Goal: Use online tool/utility: Utilize a website feature to perform a specific function

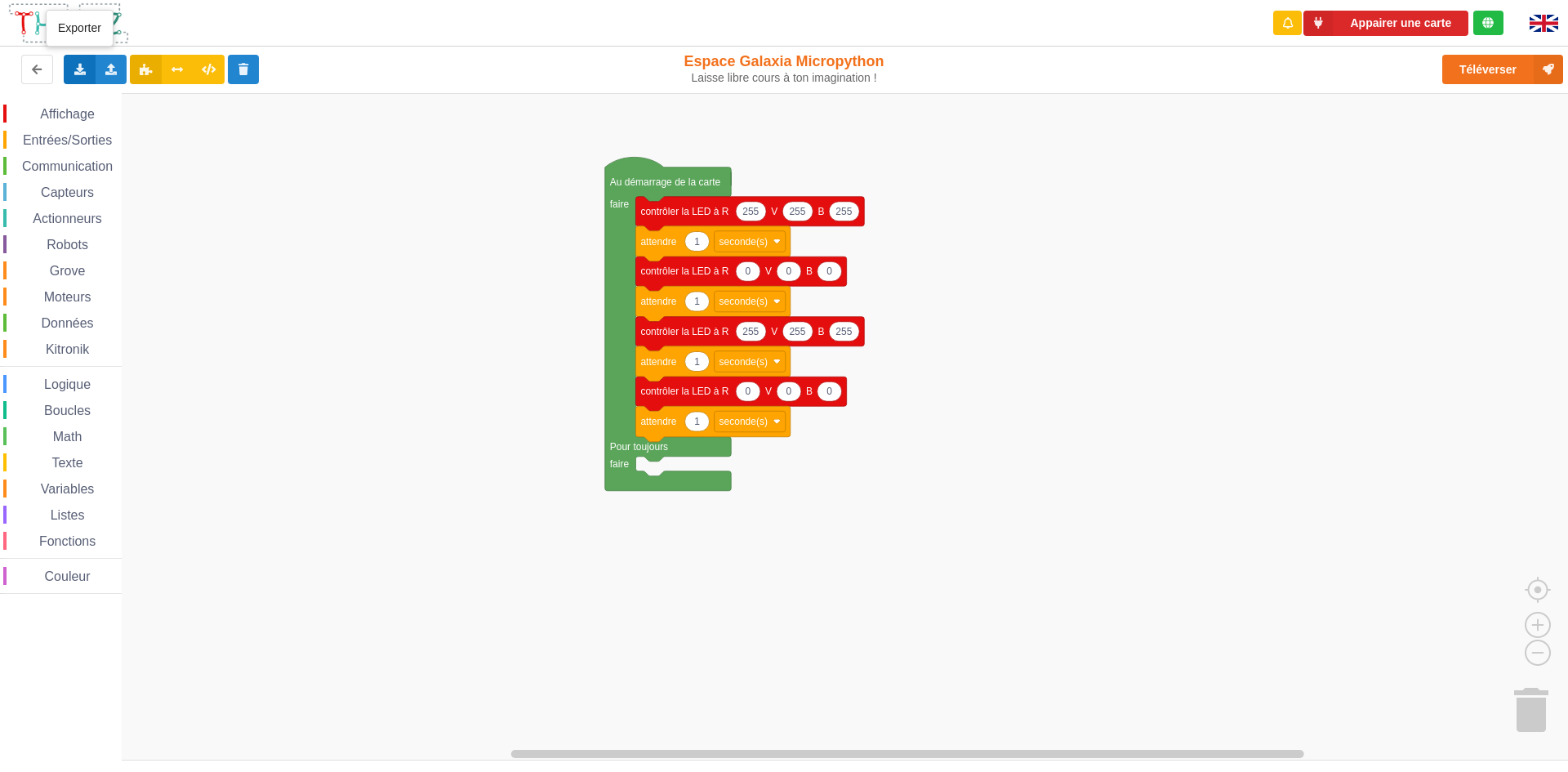
click at [80, 65] on icon at bounding box center [80, 68] width 14 height 9
click at [118, 99] on span "Exporter l'assemblage de blocs" at bounding box center [180, 99] width 158 height 13
click at [69, 68] on div "Exporter l'assemblage de blocs Exporter l'assemblage de blocs au format Python" at bounding box center [79, 70] width 32 height 29
click at [119, 93] on span "Exporter l'assemblage de blocs" at bounding box center [180, 99] width 158 height 13
click at [107, 58] on div "Importer un assemblage de blocs Importer du code Python" at bounding box center [111, 70] width 32 height 29
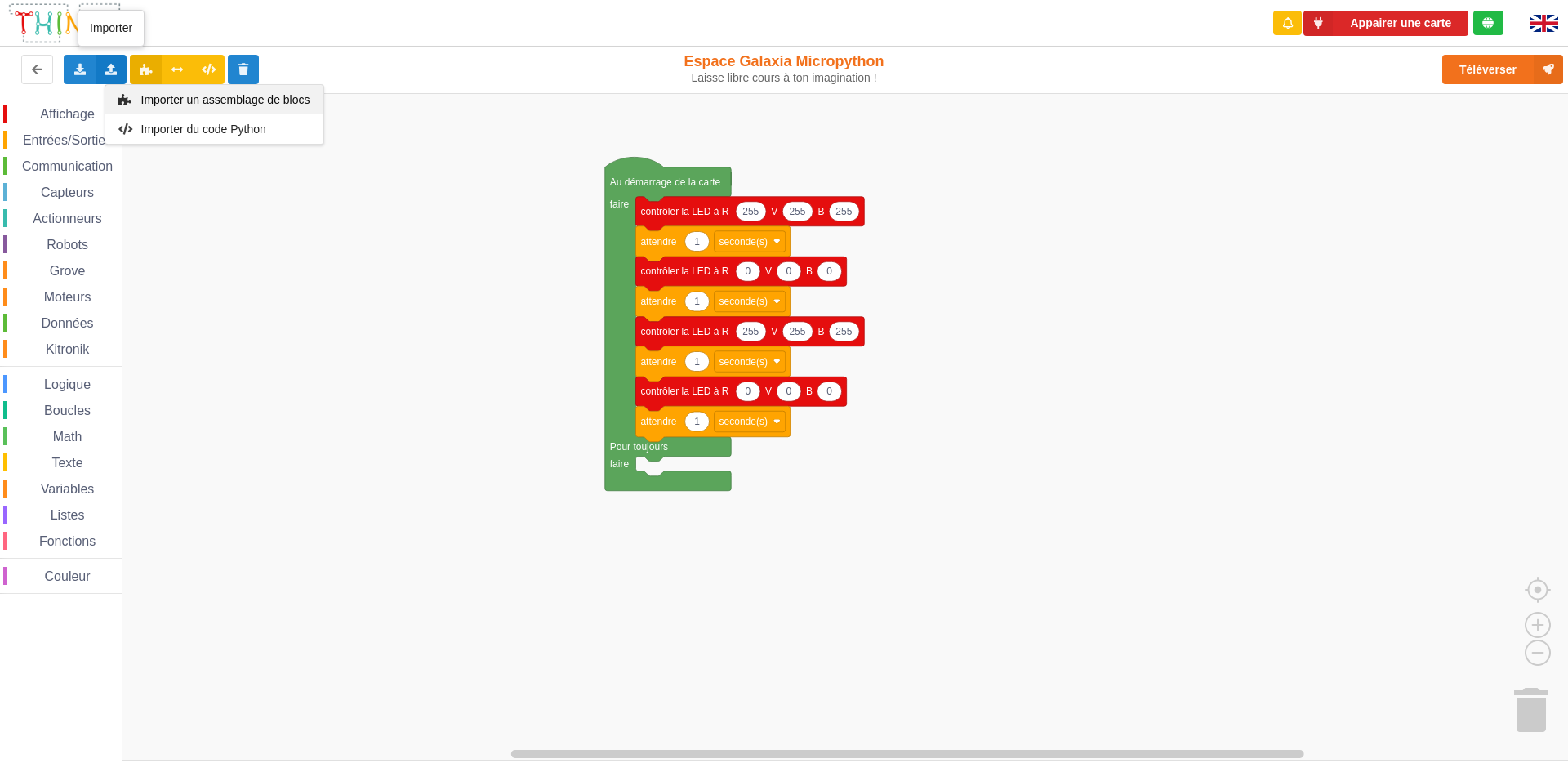
click at [139, 98] on div "Importer un assemblage de blocs" at bounding box center [215, 100] width 218 height 29
click at [112, 67] on icon at bounding box center [112, 68] width 14 height 9
click at [140, 93] on span "Importer un assemblage de blocs" at bounding box center [224, 99] width 169 height 13
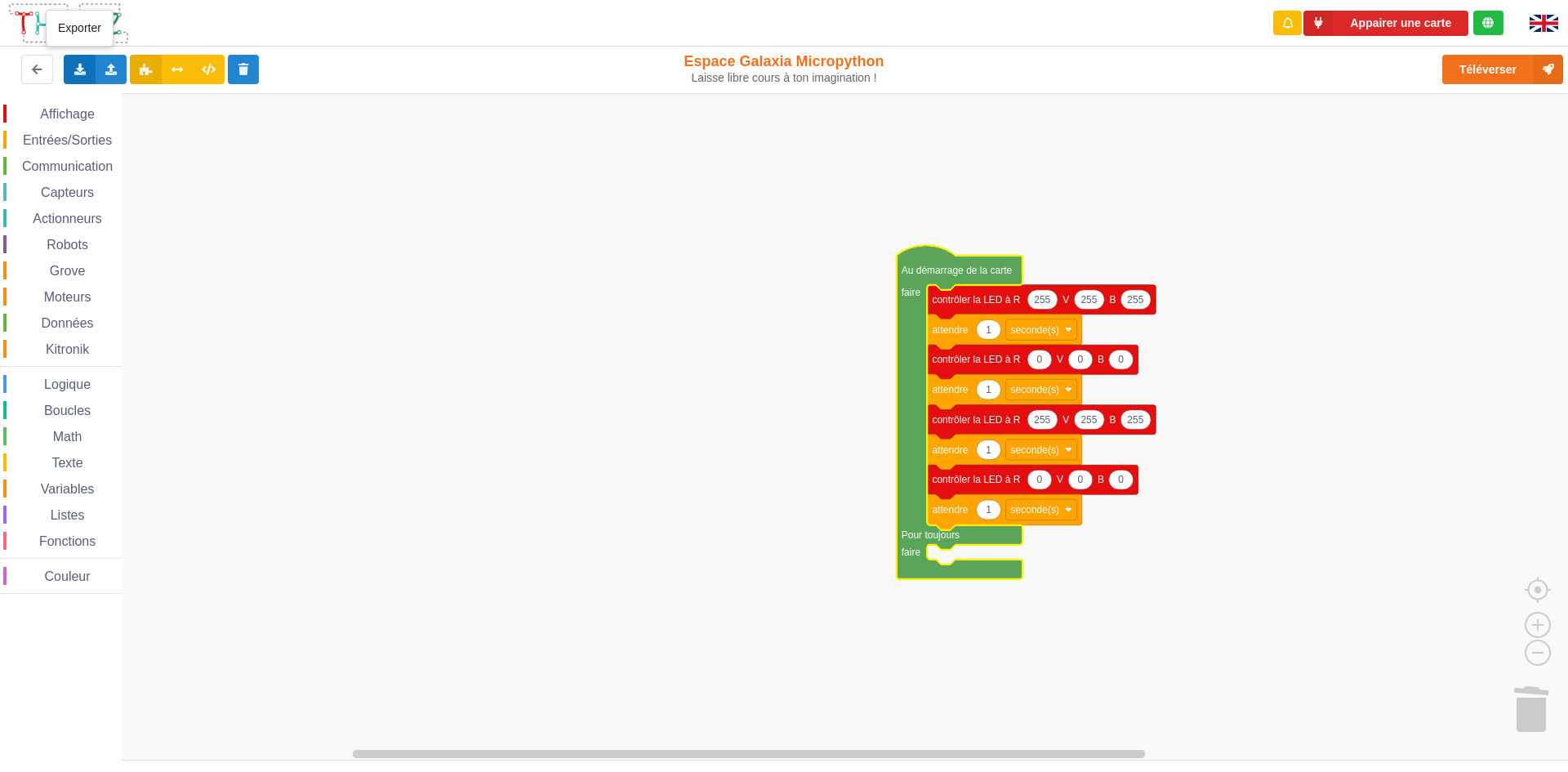
click at [84, 68] on icon at bounding box center [80, 68] width 14 height 9
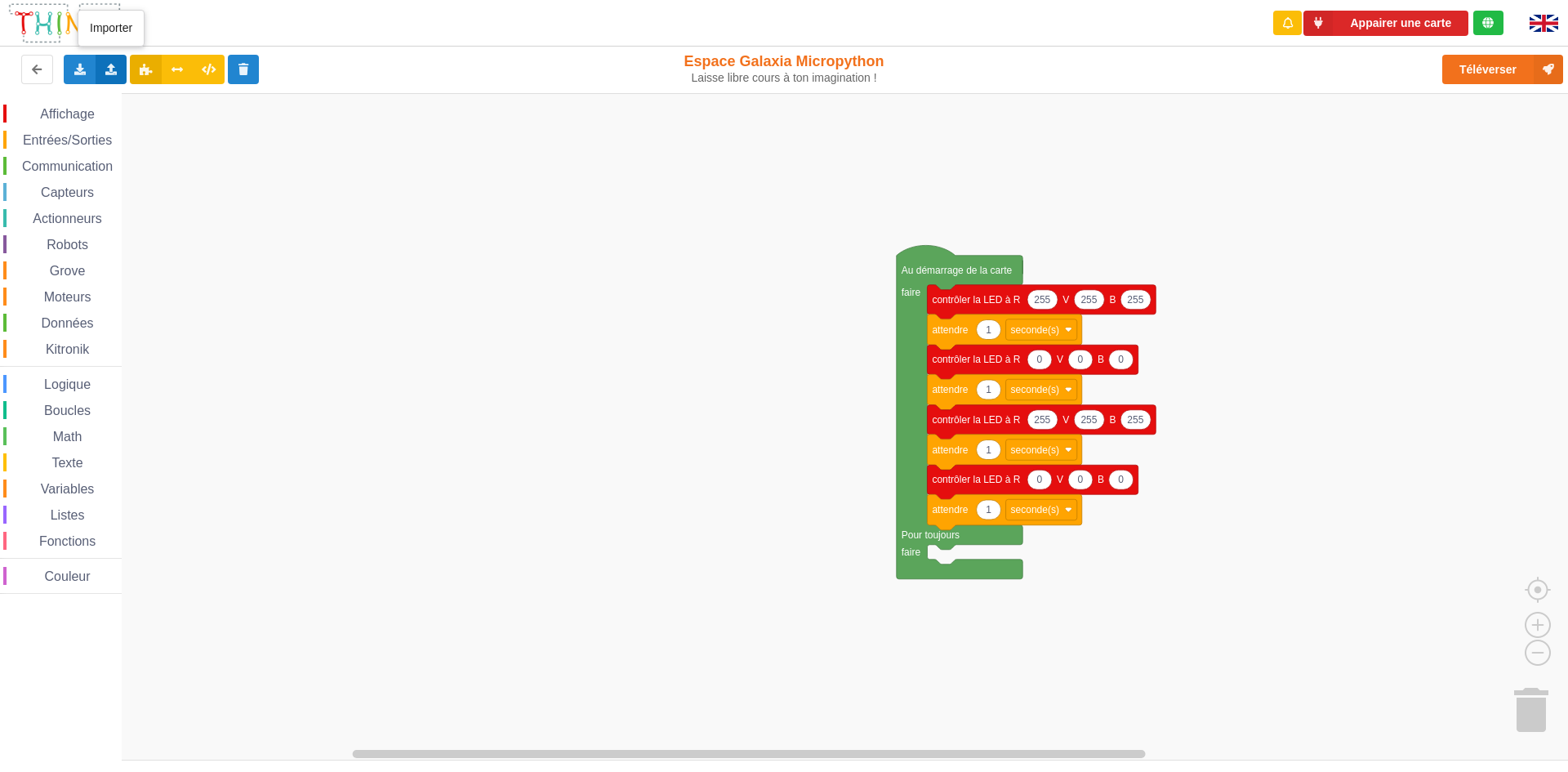
click at [116, 76] on div "Importer un assemblage de blocs Importer du code Python" at bounding box center [111, 70] width 32 height 29
click at [132, 90] on div "Importer un assemblage de blocs" at bounding box center [215, 100] width 218 height 29
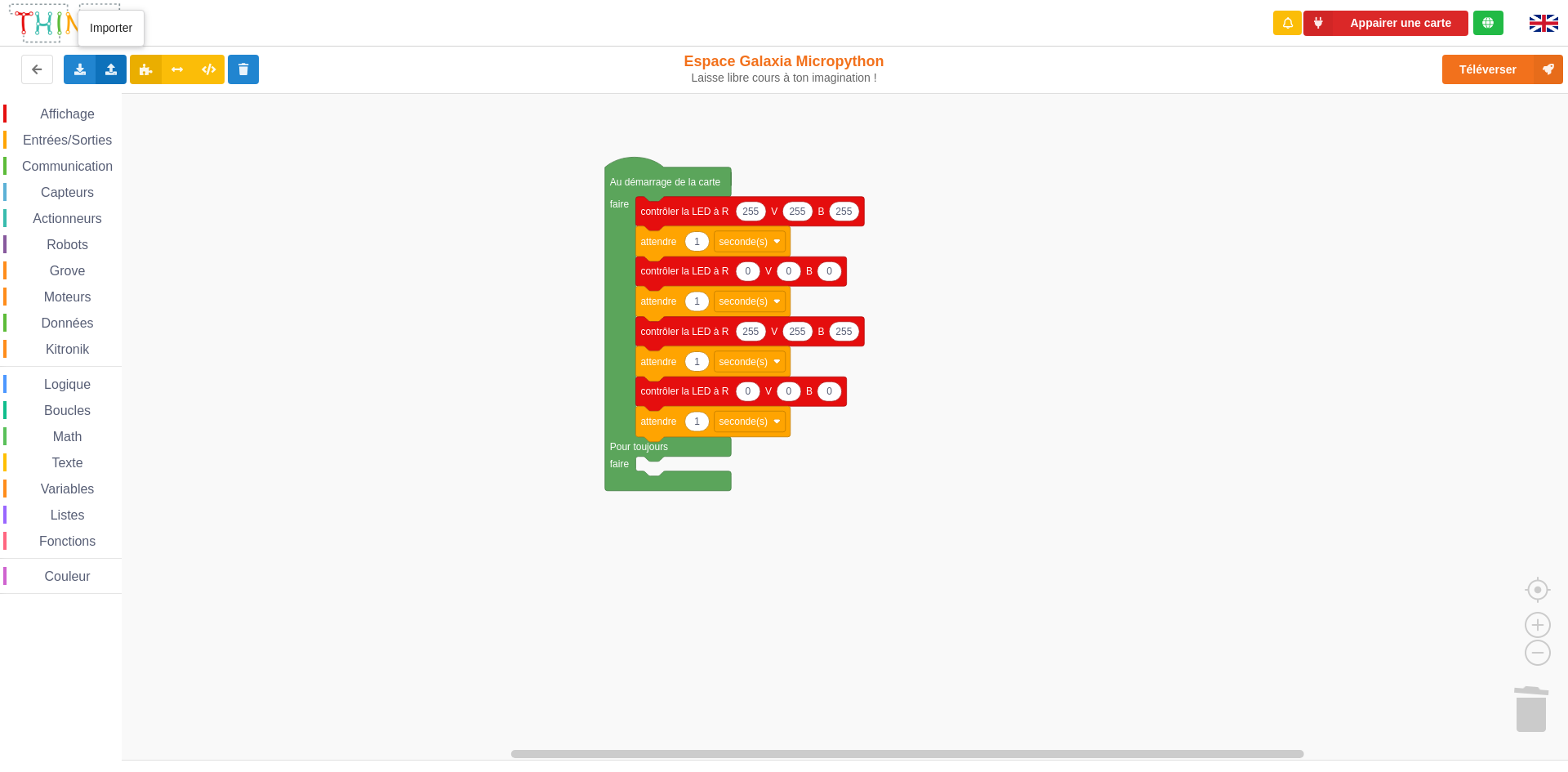
click at [114, 80] on div "Importer un assemblage de blocs Importer du code Python" at bounding box center [111, 70] width 32 height 29
click at [113, 70] on icon at bounding box center [112, 68] width 14 height 9
click at [148, 105] on span "Importer un assemblage de blocs" at bounding box center [224, 99] width 169 height 13
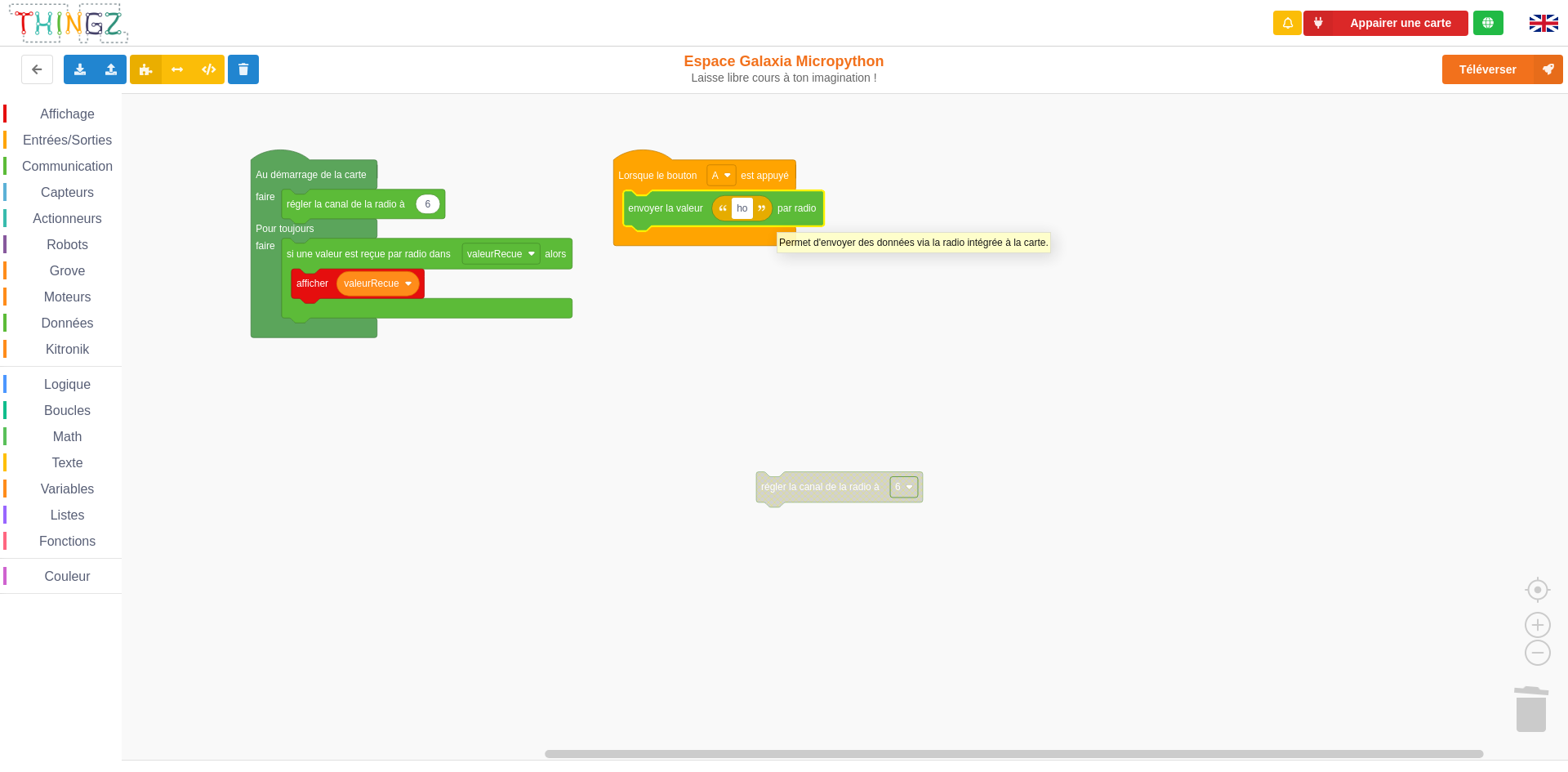
type input "h"
type input "c"
type input "I"
type input "c"
type input "Ilot7:cv"
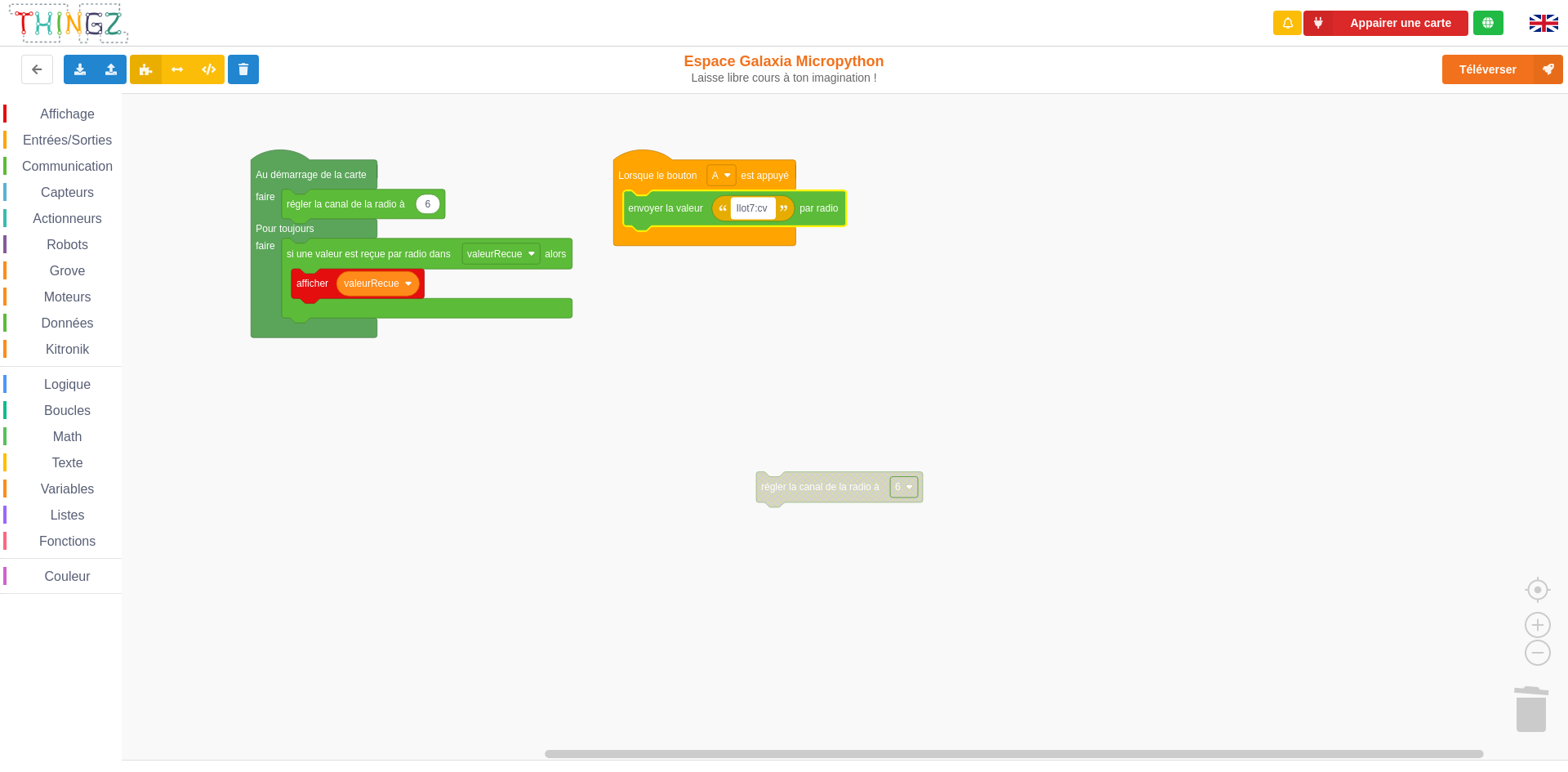
click at [775, 214] on rect "Espace de travail de Blocky" at bounding box center [753, 208] width 44 height 21
click at [772, 211] on input "Ilot7:cv" at bounding box center [753, 208] width 44 height 21
click at [737, 209] on input "Ilot7:cv?ilot" at bounding box center [763, 208] width 64 height 21
click at [821, 210] on input "message=Ilot7:cv?ilot" at bounding box center [787, 208] width 110 height 21
click at [837, 211] on input "message=Ilot7:cv?:ilot" at bounding box center [787, 208] width 113 height 21
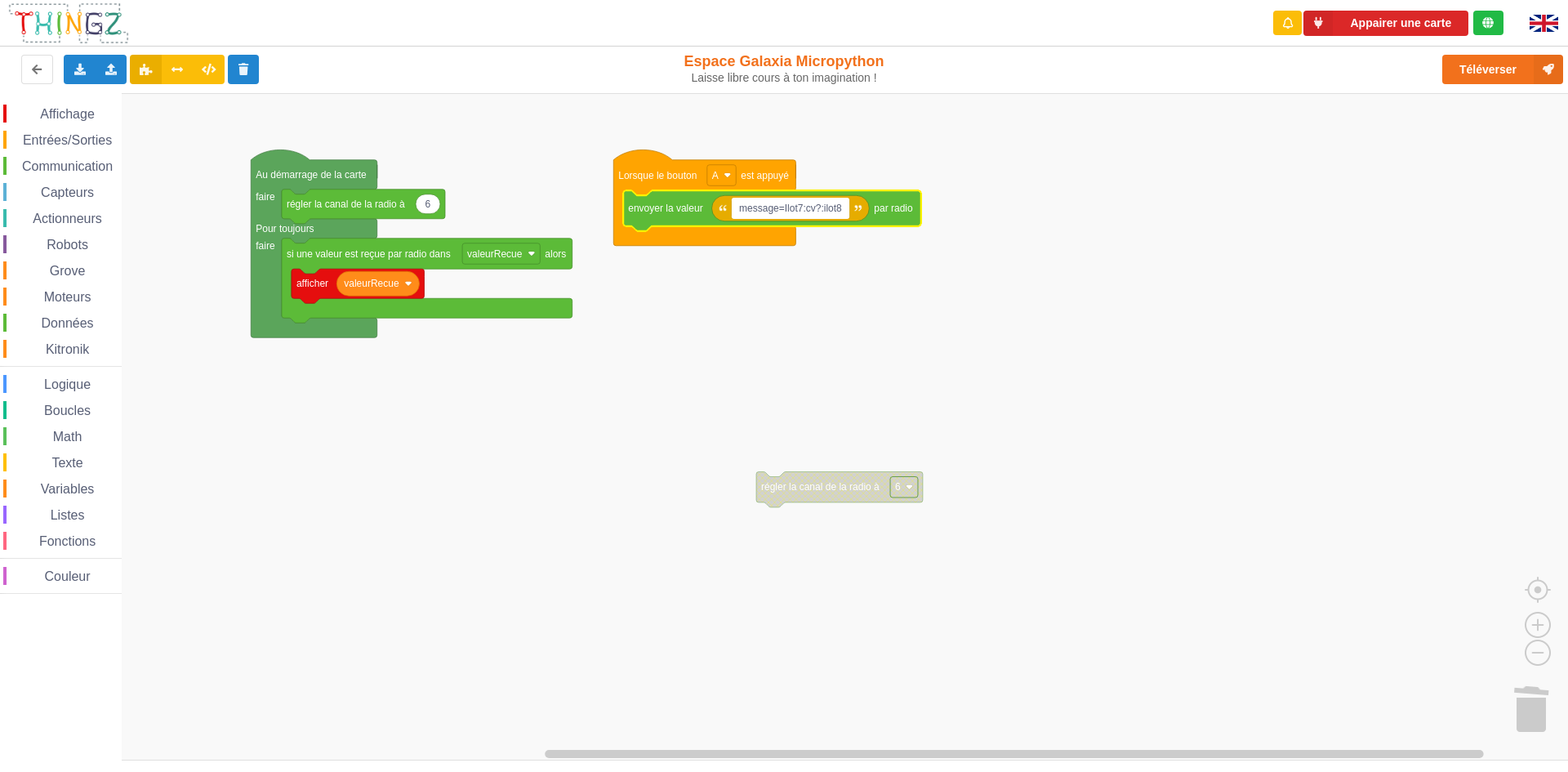
click at [783, 210] on input "message=Ilot7:cv?:ilot8" at bounding box center [791, 208] width 119 height 21
click at [1412, 24] on button "Appairer une carte" at bounding box center [1386, 22] width 165 height 25
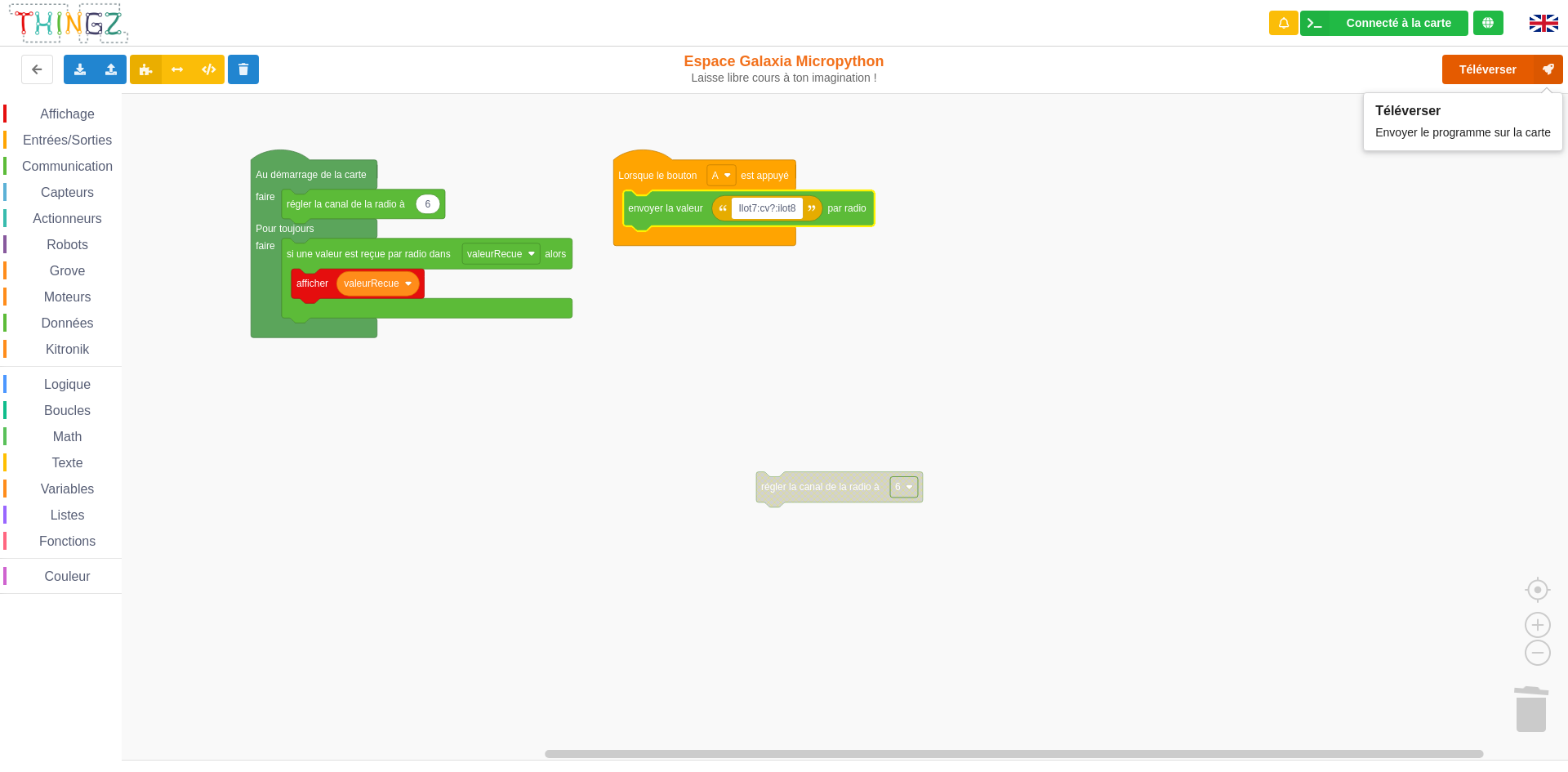
click at [1479, 70] on button "Téléverser" at bounding box center [1503, 70] width 121 height 29
drag, startPoint x: 28, startPoint y: 37, endPoint x: 126, endPoint y: 22, distance: 99.1
click at [106, 31] on div "Connecté à la carte Réglages Ouvrir le moniteur automatiquement Connexion autom…" at bounding box center [784, 41] width 1590 height 105
click at [1491, 63] on button "Téléverser" at bounding box center [1503, 70] width 121 height 29
click at [775, 220] on body "Connecté à la carte Réglages Ouvrir le moniteur automatiquement Connexion autom…" at bounding box center [784, 386] width 1568 height 772
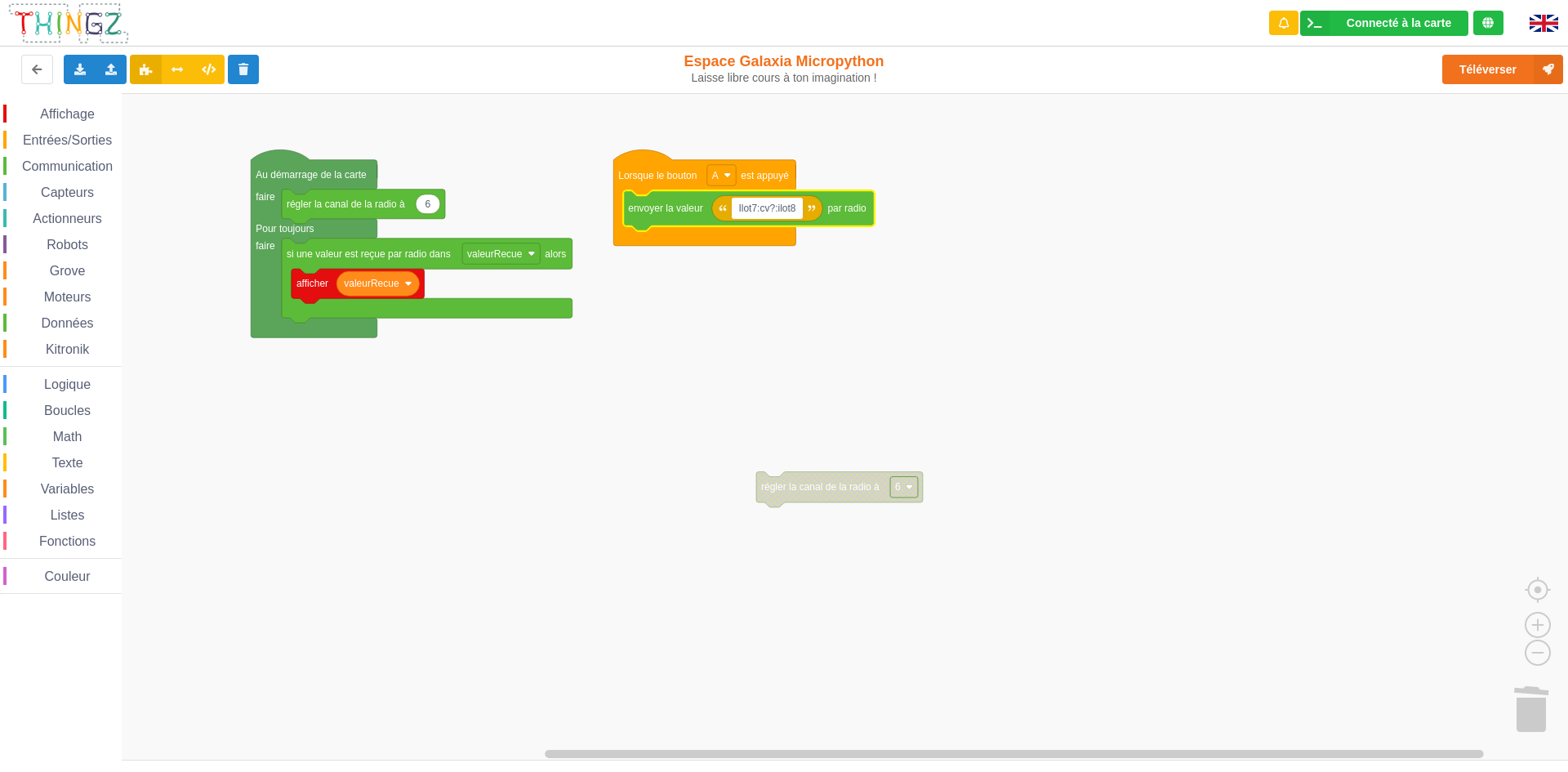
click at [773, 209] on input "Ilot7:cv?:ilot8" at bounding box center [768, 208] width 72 height 21
click at [1479, 63] on button "Téléverser" at bounding box center [1503, 70] width 121 height 29
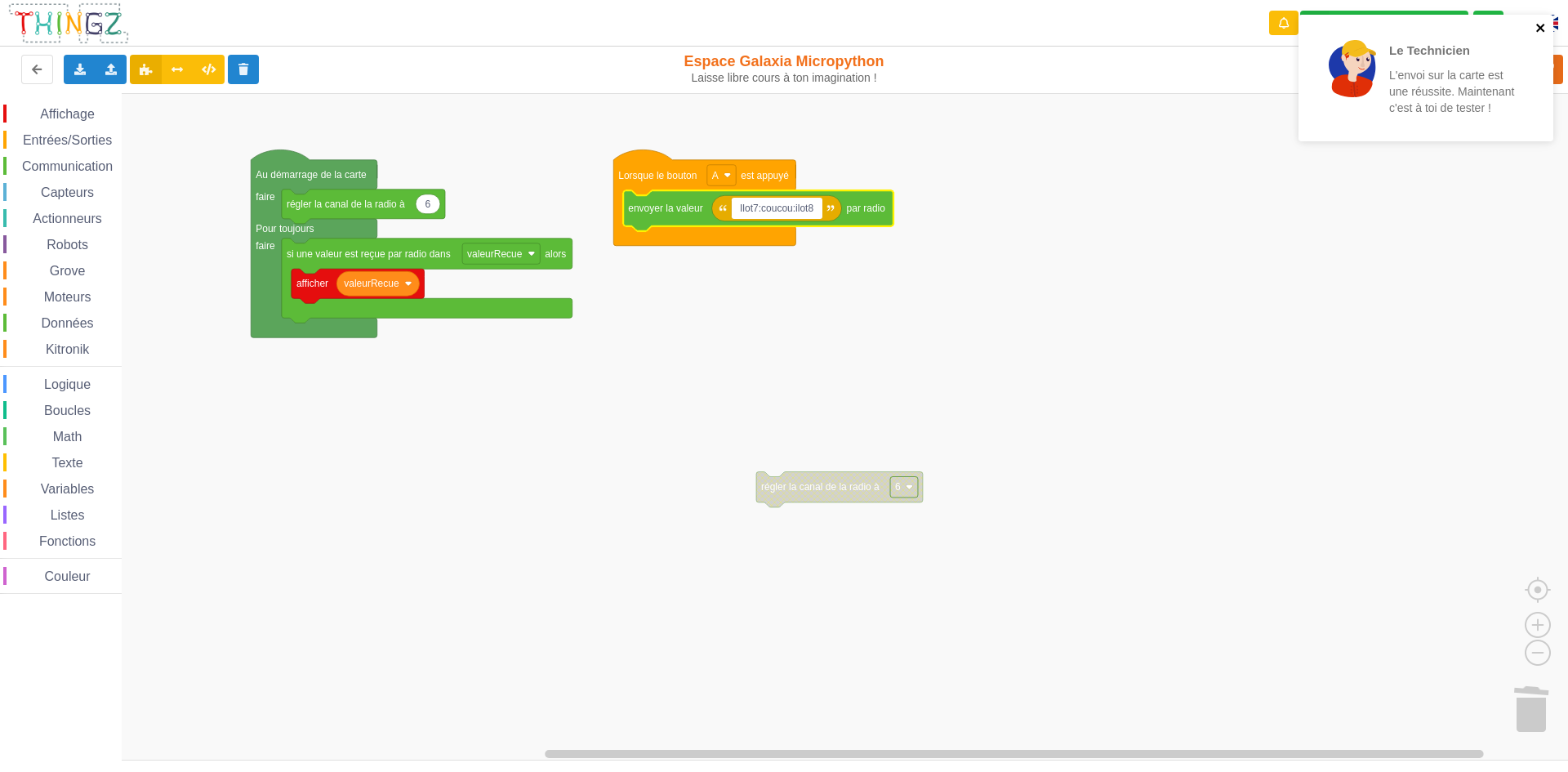
click at [1540, 26] on icon "close" at bounding box center [1540, 28] width 8 height 8
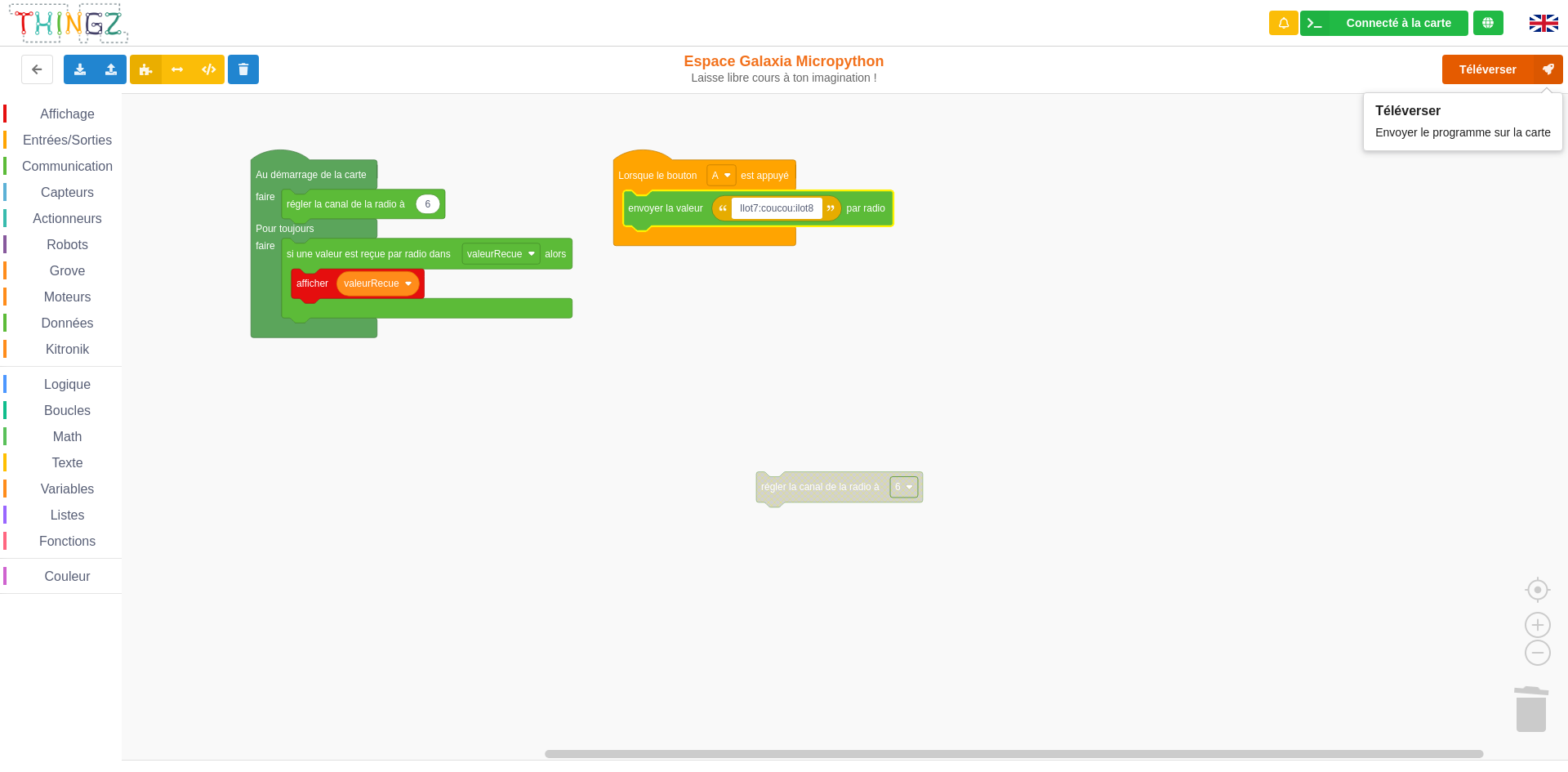
click at [1534, 55] on icon at bounding box center [1548, 70] width 29 height 29
click at [793, 210] on input "Ilot7:coucou:ilot8" at bounding box center [776, 208] width 90 height 21
type input "Ilot7:[PERSON_NAME]:ilot8"
click at [1459, 70] on button "Téléverser" at bounding box center [1503, 70] width 121 height 29
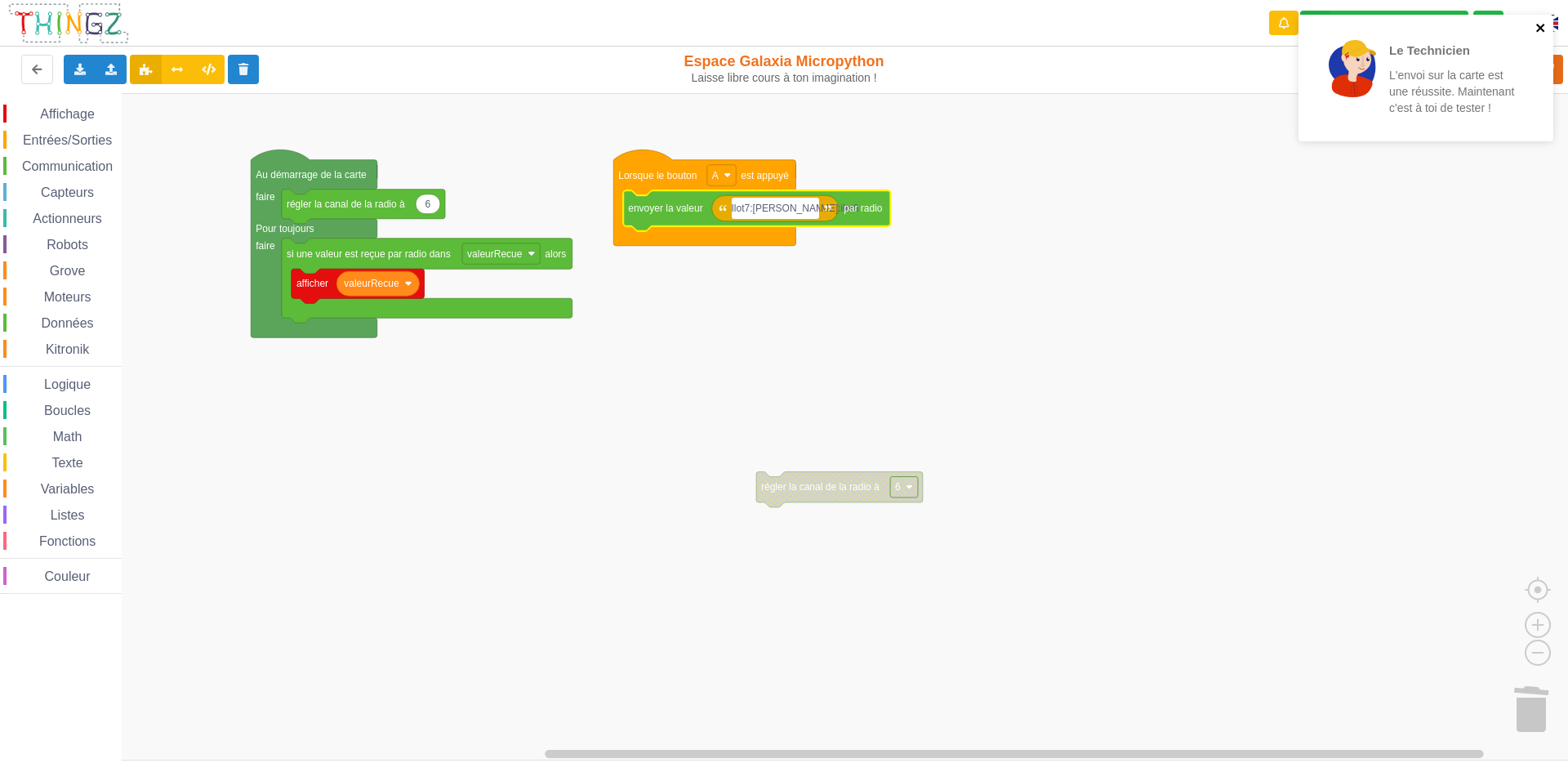
click at [1542, 28] on icon "close" at bounding box center [1540, 28] width 11 height 13
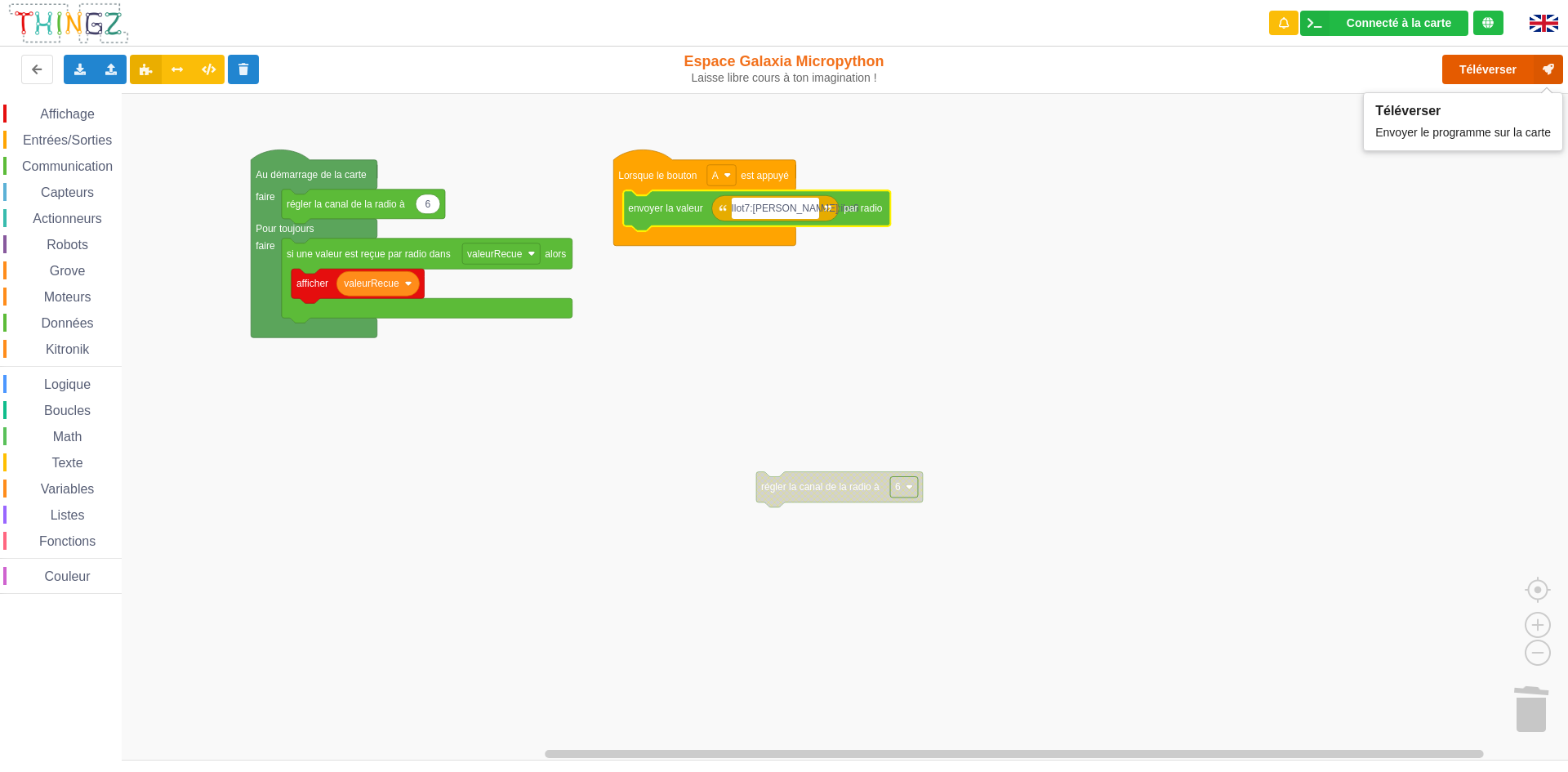
click at [1500, 73] on button "Téléverser" at bounding box center [1503, 70] width 121 height 29
click at [787, 211] on input "Ilot7:[PERSON_NAME]:ilot8" at bounding box center [775, 208] width 89 height 21
click at [1474, 78] on div "Téléverser" at bounding box center [1254, 69] width 643 height 52
click at [1475, 70] on div "Téléverser" at bounding box center [1254, 69] width 643 height 52
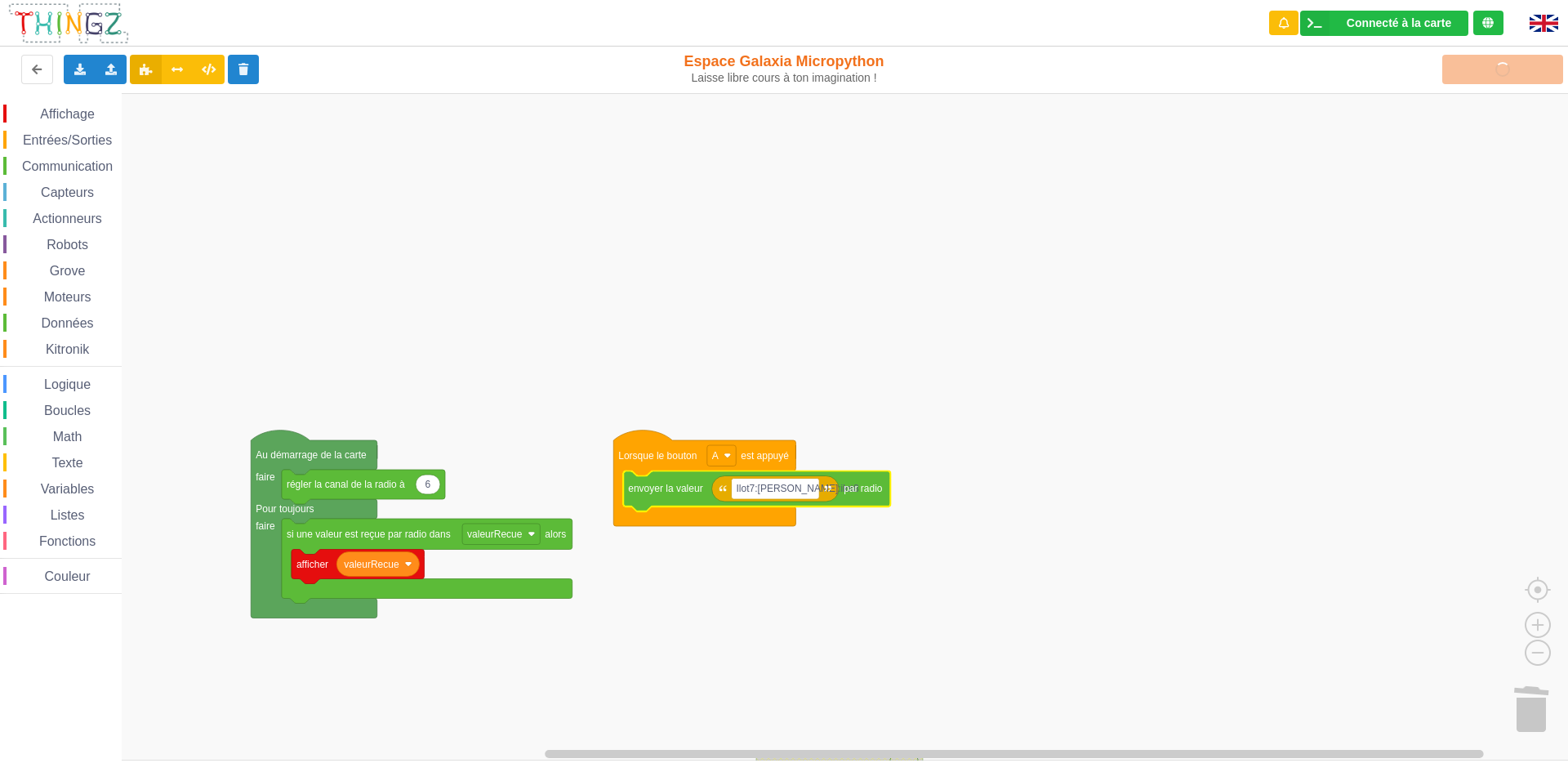
click at [1567, 222] on rect "Espace de travail de Blocky" at bounding box center [1573, 420] width 12 height 654
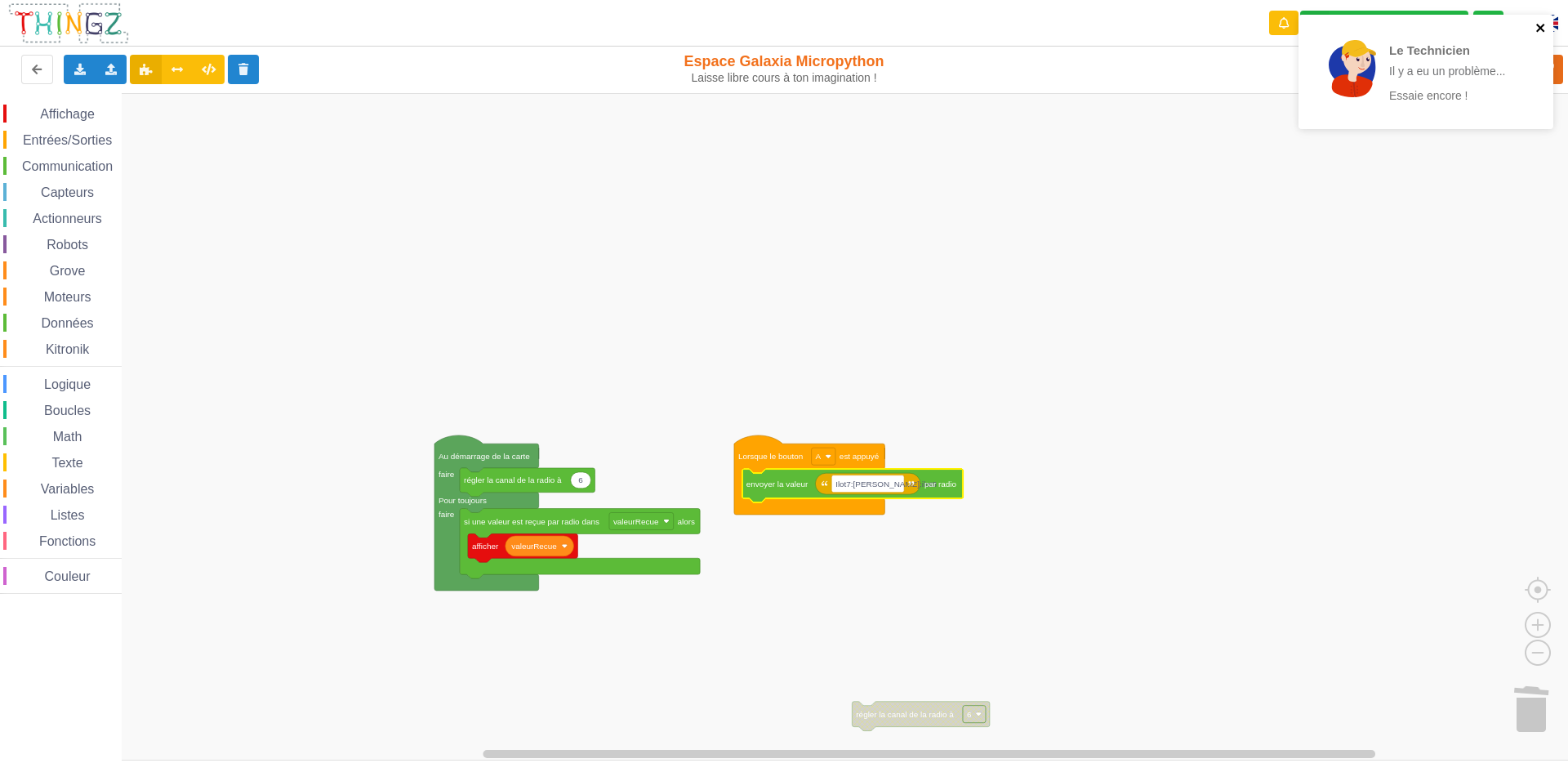
click at [1537, 27] on icon "close" at bounding box center [1540, 28] width 11 height 13
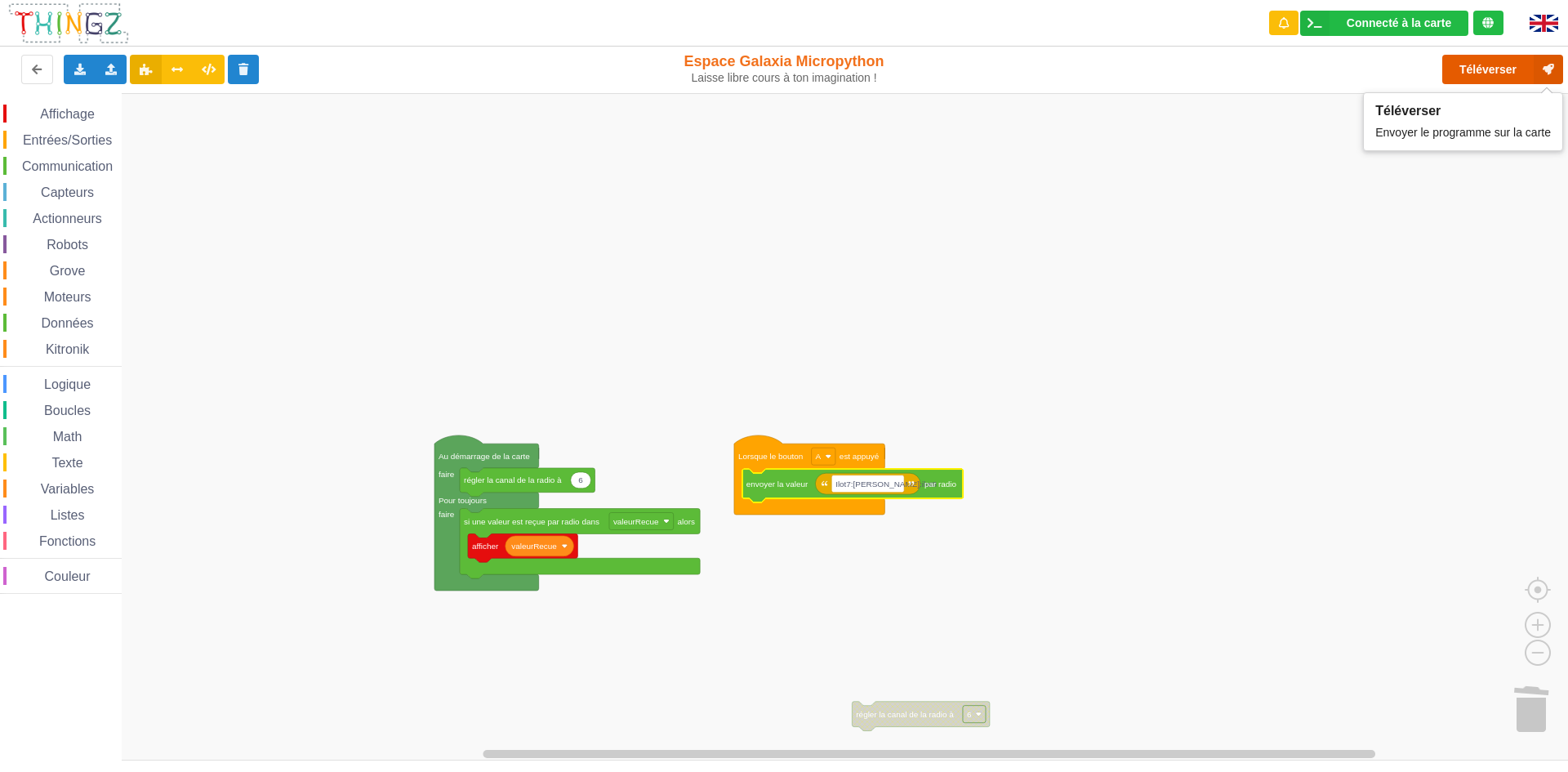
click at [1497, 70] on button "Téléverser" at bounding box center [1503, 70] width 121 height 29
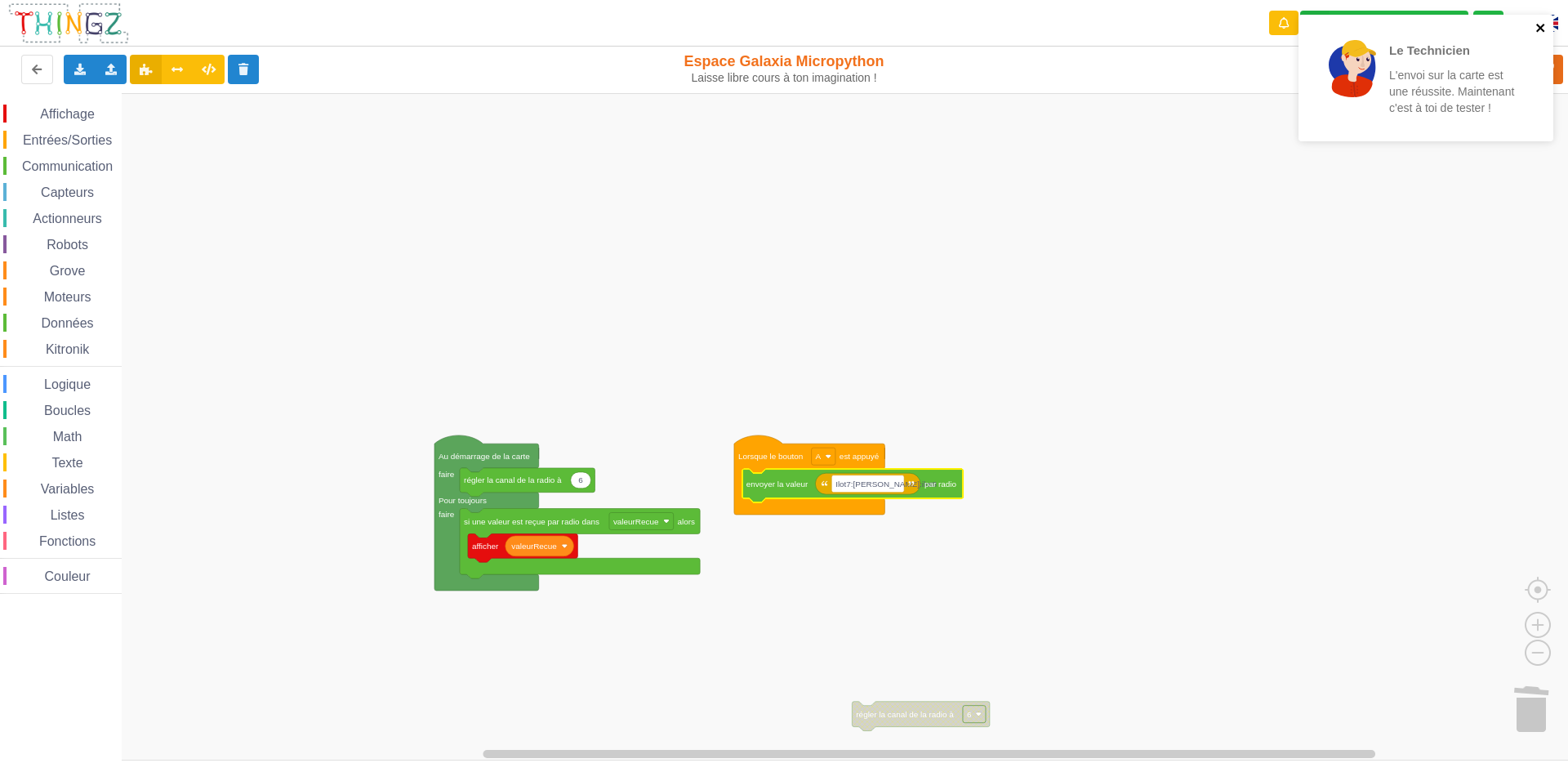
click at [1537, 23] on icon "close" at bounding box center [1540, 28] width 11 height 13
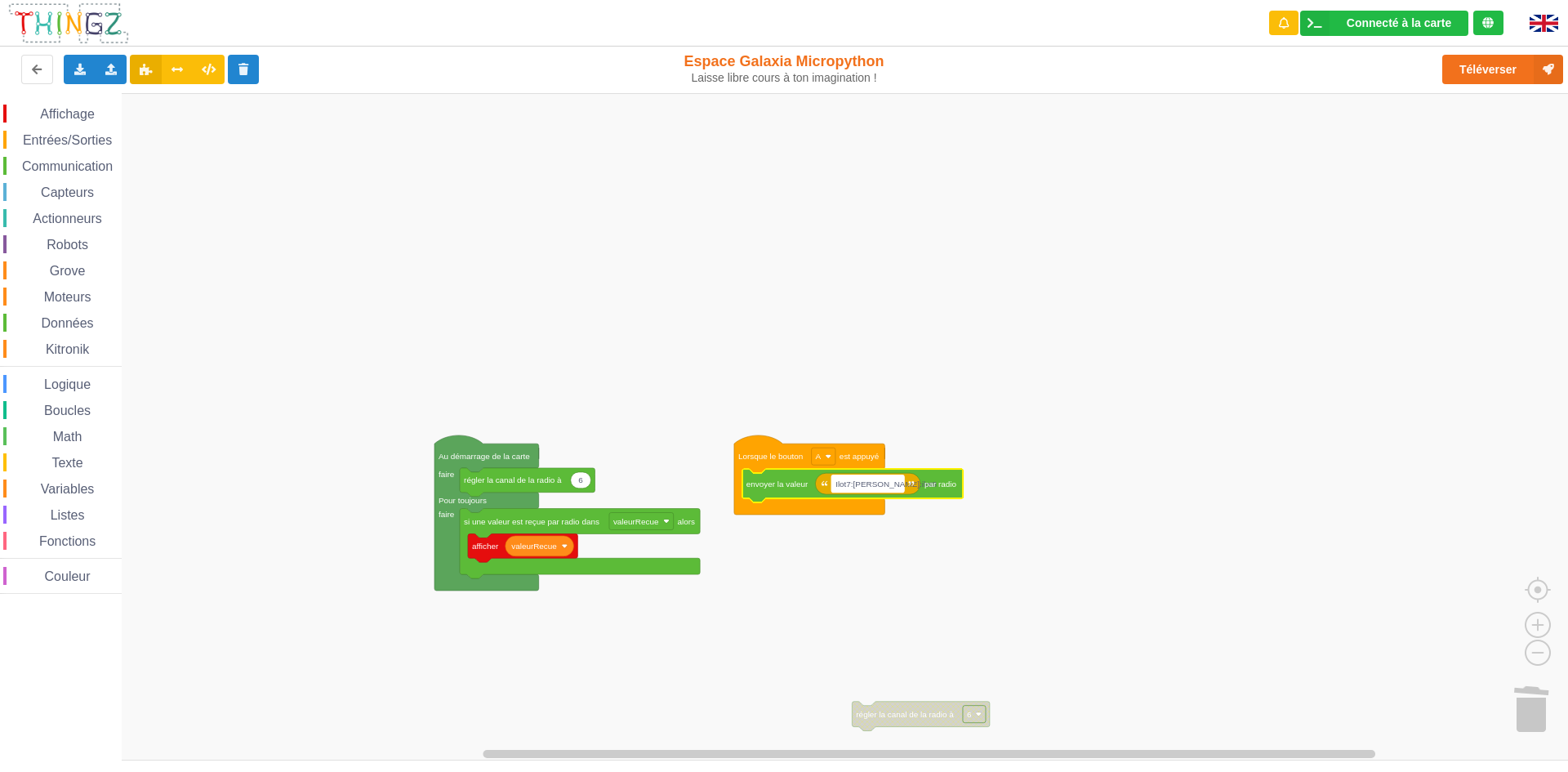
click at [875, 486] on text "Ilot7:[PERSON_NAME]:ilot8" at bounding box center [886, 484] width 101 height 9
click at [875, 481] on input "Ilot7:[PERSON_NAME]:ilot8" at bounding box center [867, 483] width 73 height 17
click at [879, 484] on input "Ilot7:[PERSON_NAME]:ilot8" at bounding box center [867, 483] width 73 height 17
click at [879, 482] on input "Ilot7:[PERSON_NAME]:ilot8" at bounding box center [867, 483] width 73 height 17
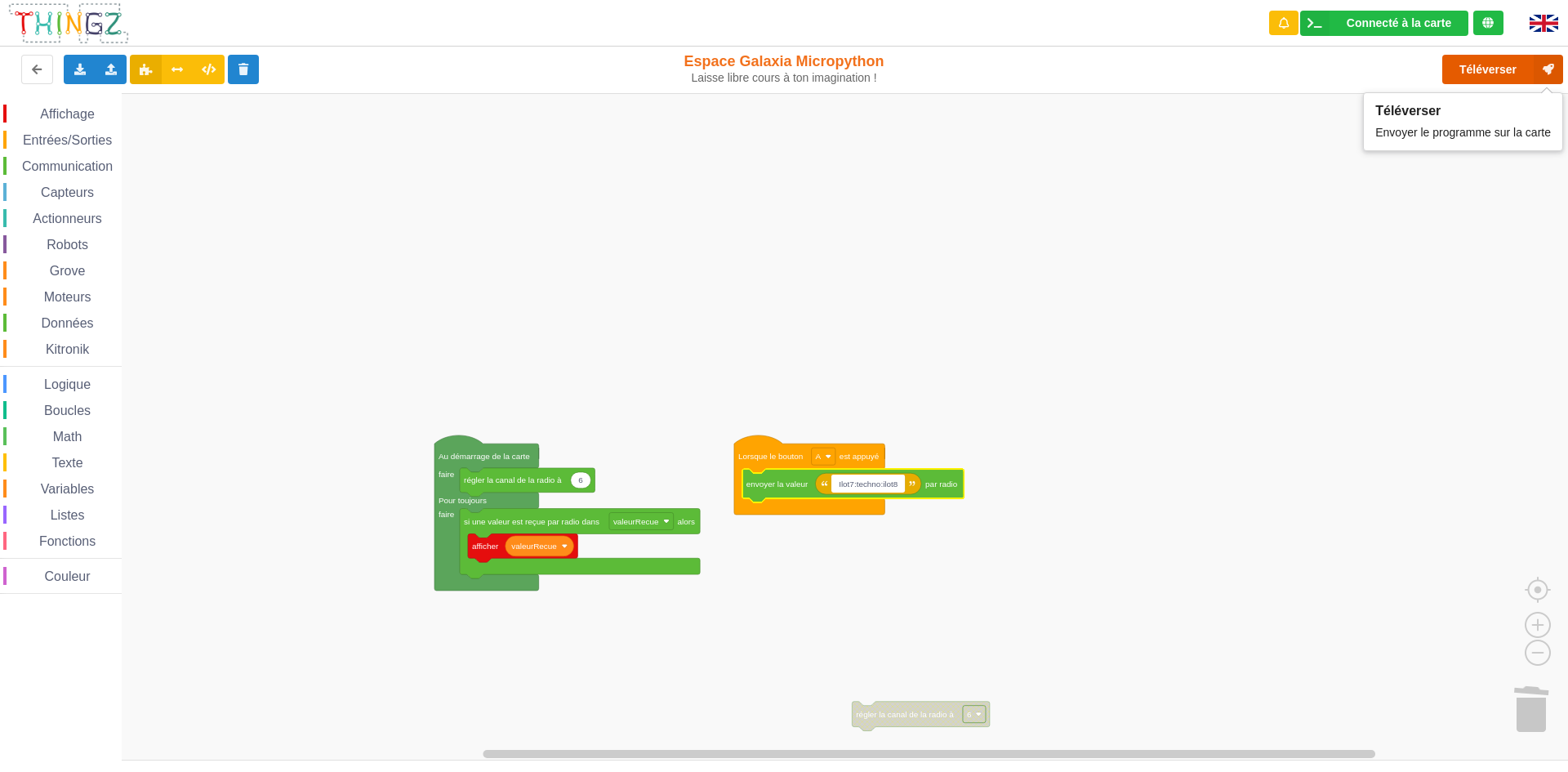
drag, startPoint x: 1474, startPoint y: 69, endPoint x: 1475, endPoint y: 77, distance: 8.1
click at [1475, 77] on button "Téléverser" at bounding box center [1503, 70] width 121 height 29
click at [880, 486] on input "Ilot7:techno:ilot8" at bounding box center [867, 483] width 73 height 17
click at [1460, 67] on button "Téléverser" at bounding box center [1503, 70] width 121 height 29
click at [873, 488] on input "Ilot7:holla!:ilot8" at bounding box center [866, 483] width 69 height 17
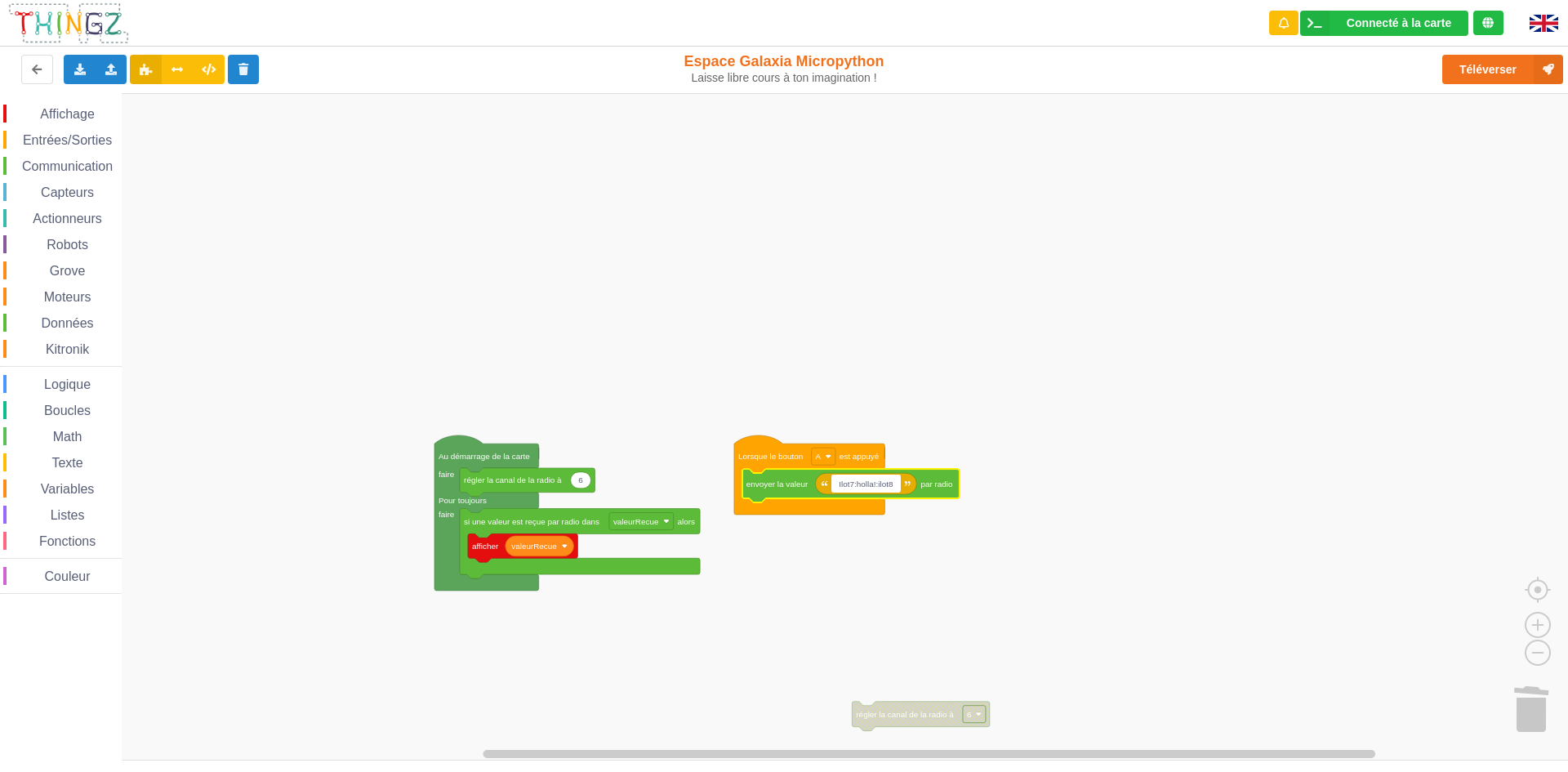
click at [880, 479] on input "Ilot7:holla!:ilot8" at bounding box center [866, 483] width 69 height 17
click at [875, 484] on input "Ilot7:holla!:ilot8" at bounding box center [866, 483] width 69 height 17
type input "Ilot7:ghjkj:ilot8"
click at [1511, 68] on button "Téléverser" at bounding box center [1503, 70] width 121 height 29
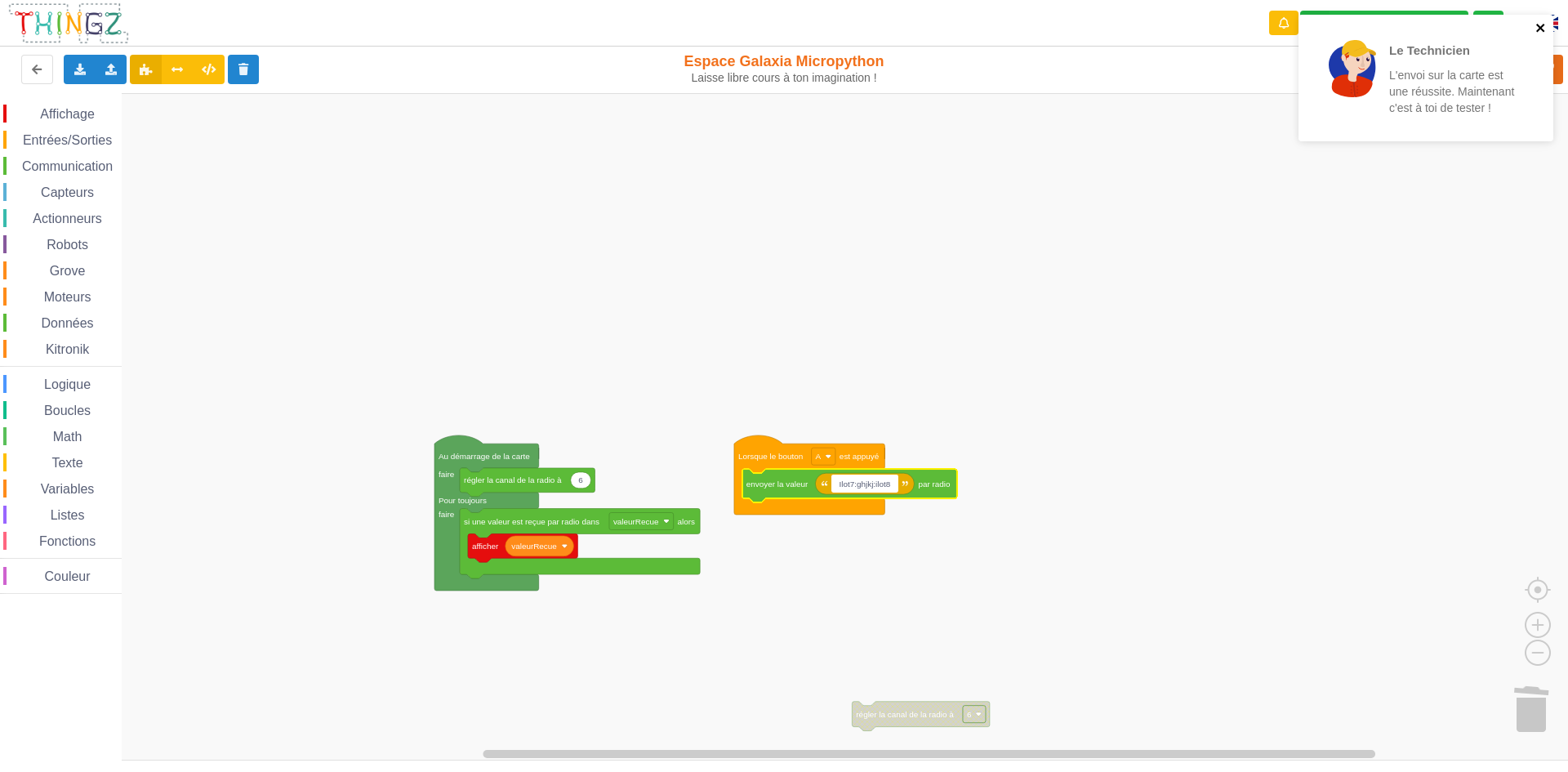
click at [1535, 22] on icon "close" at bounding box center [1540, 28] width 11 height 13
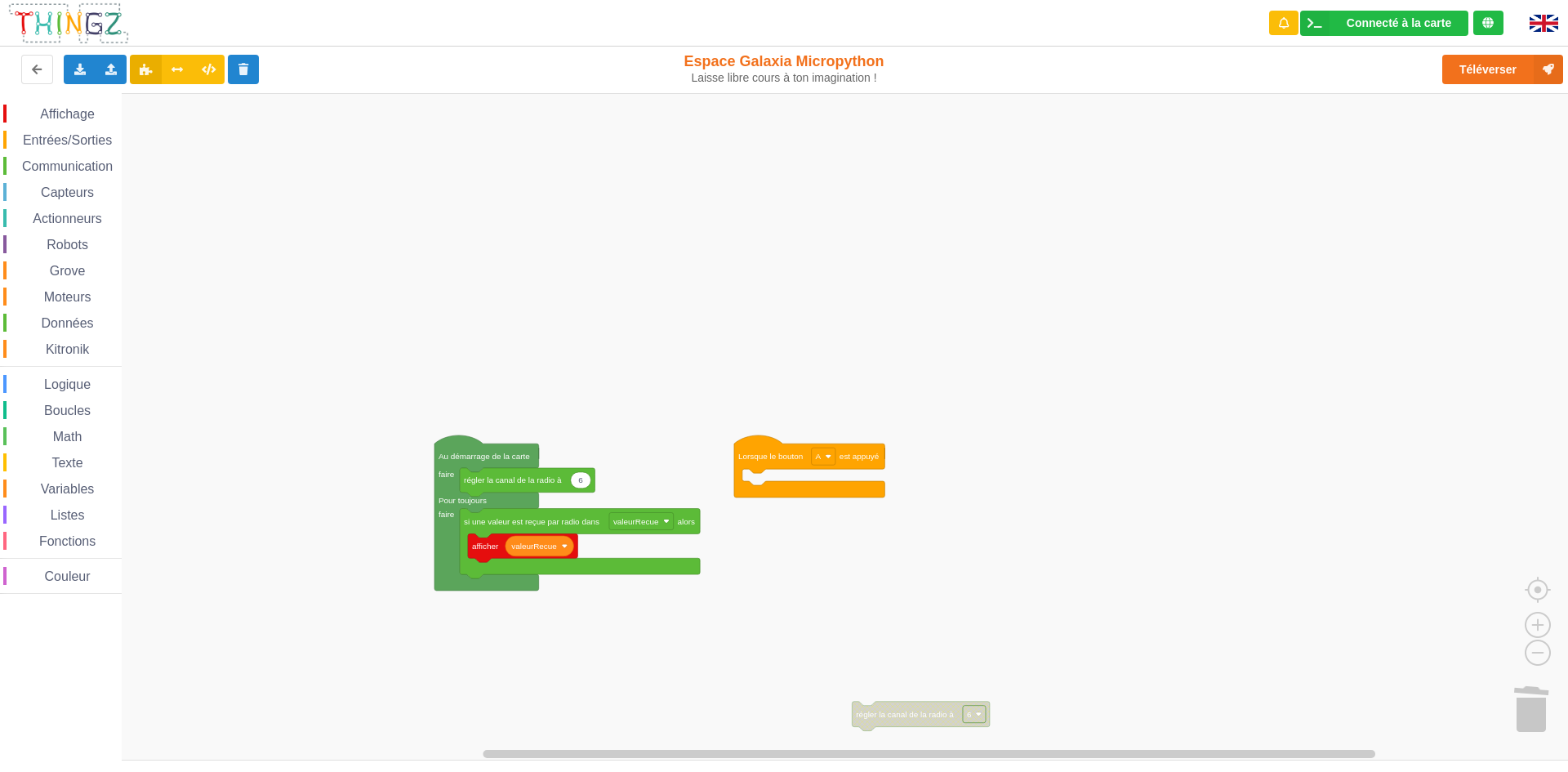
click at [89, 171] on span "Communication" at bounding box center [67, 166] width 95 height 14
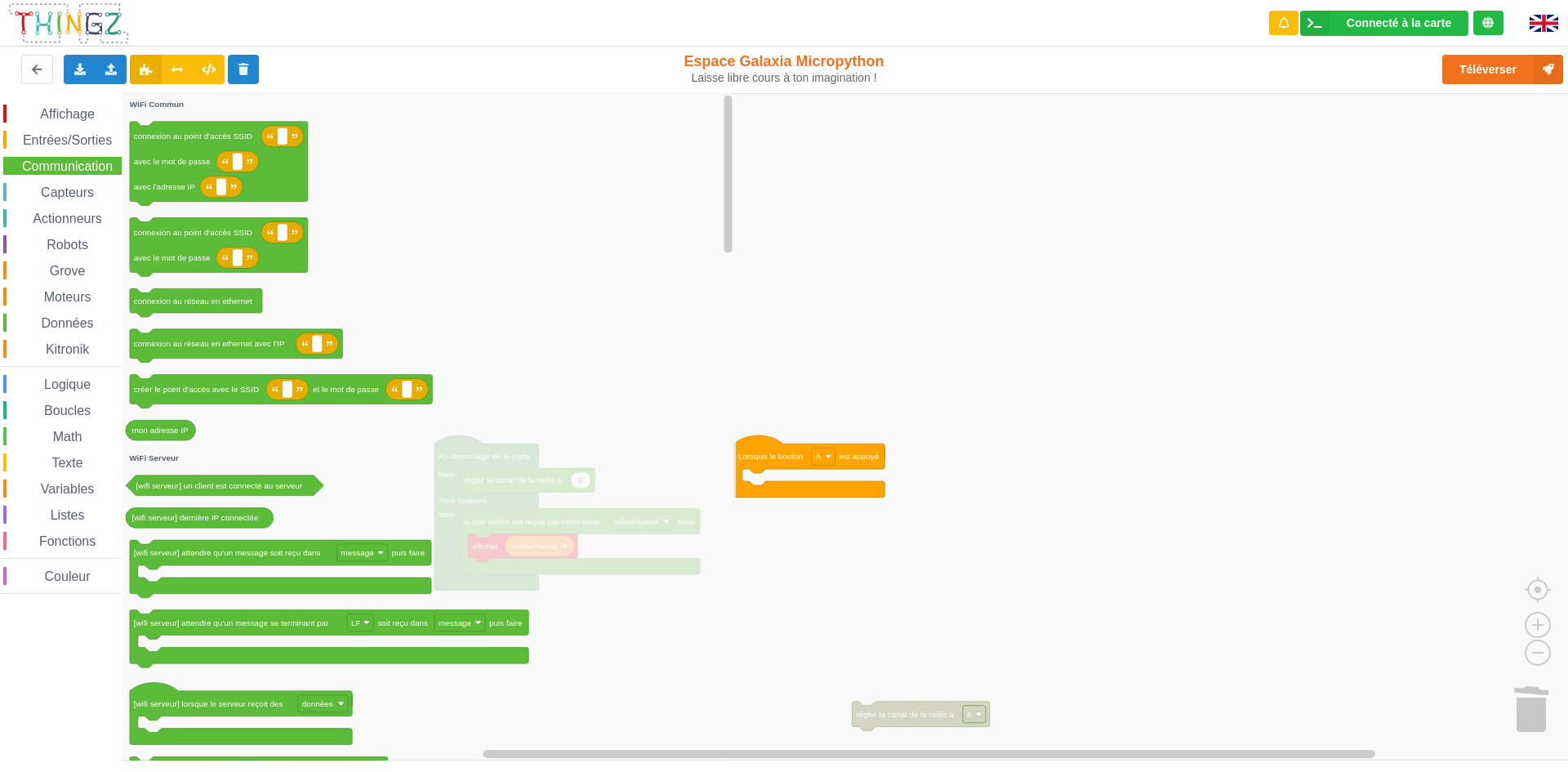
click at [92, 192] on span "Capteurs" at bounding box center [67, 193] width 58 height 14
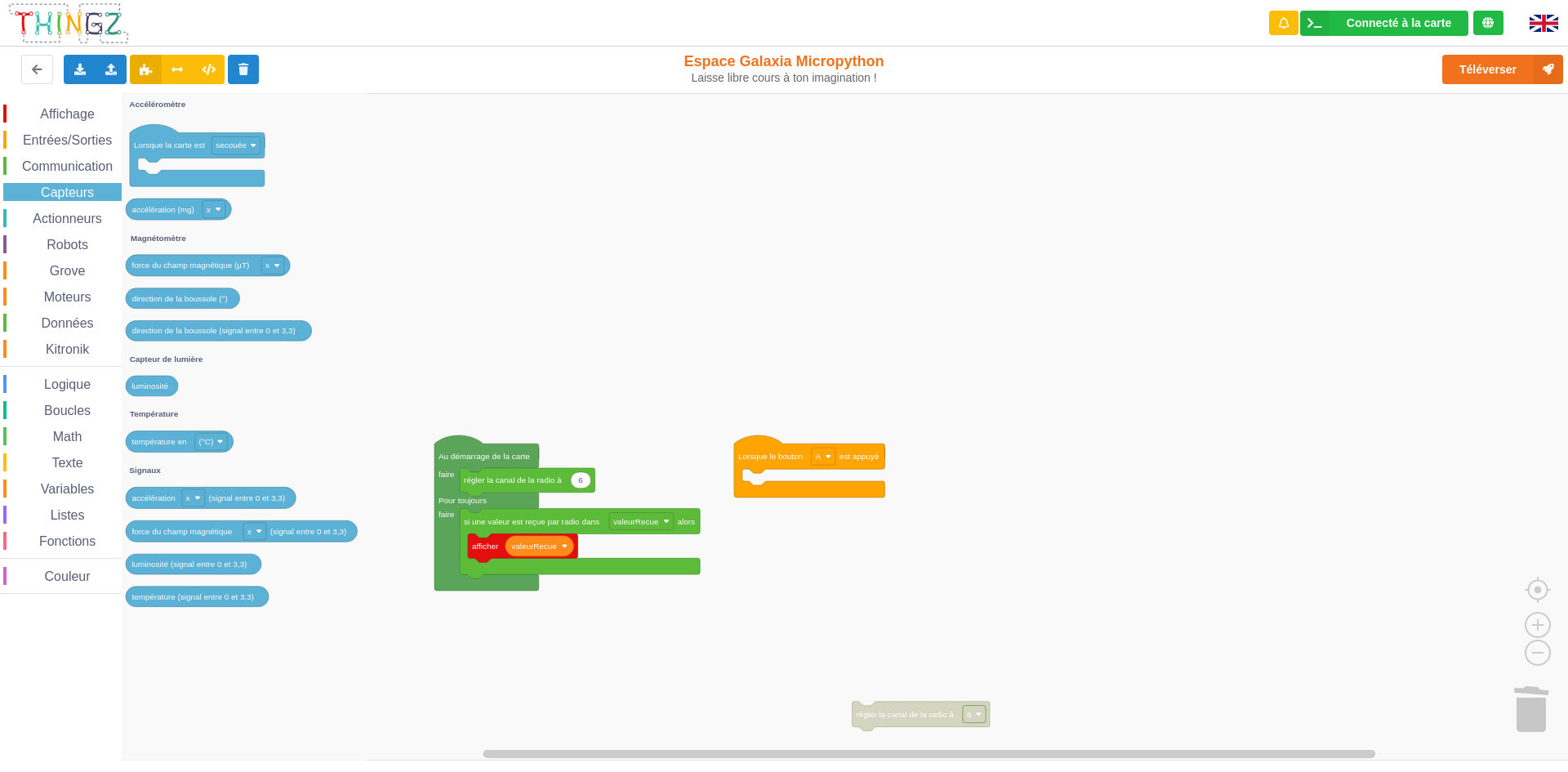
click at [87, 211] on div "Actionneurs" at bounding box center [63, 218] width 119 height 18
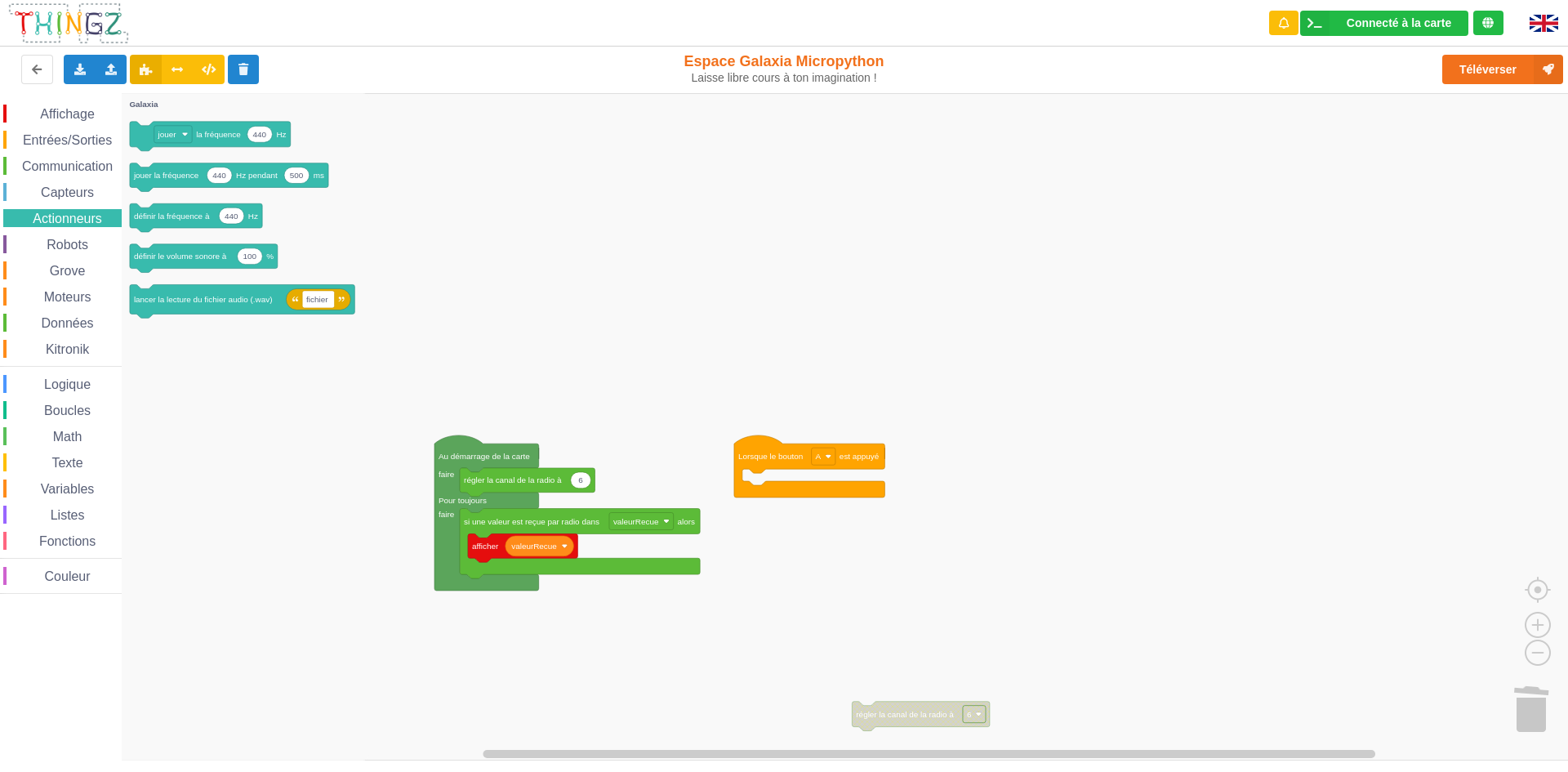
click at [90, 160] on span "Communication" at bounding box center [67, 166] width 95 height 14
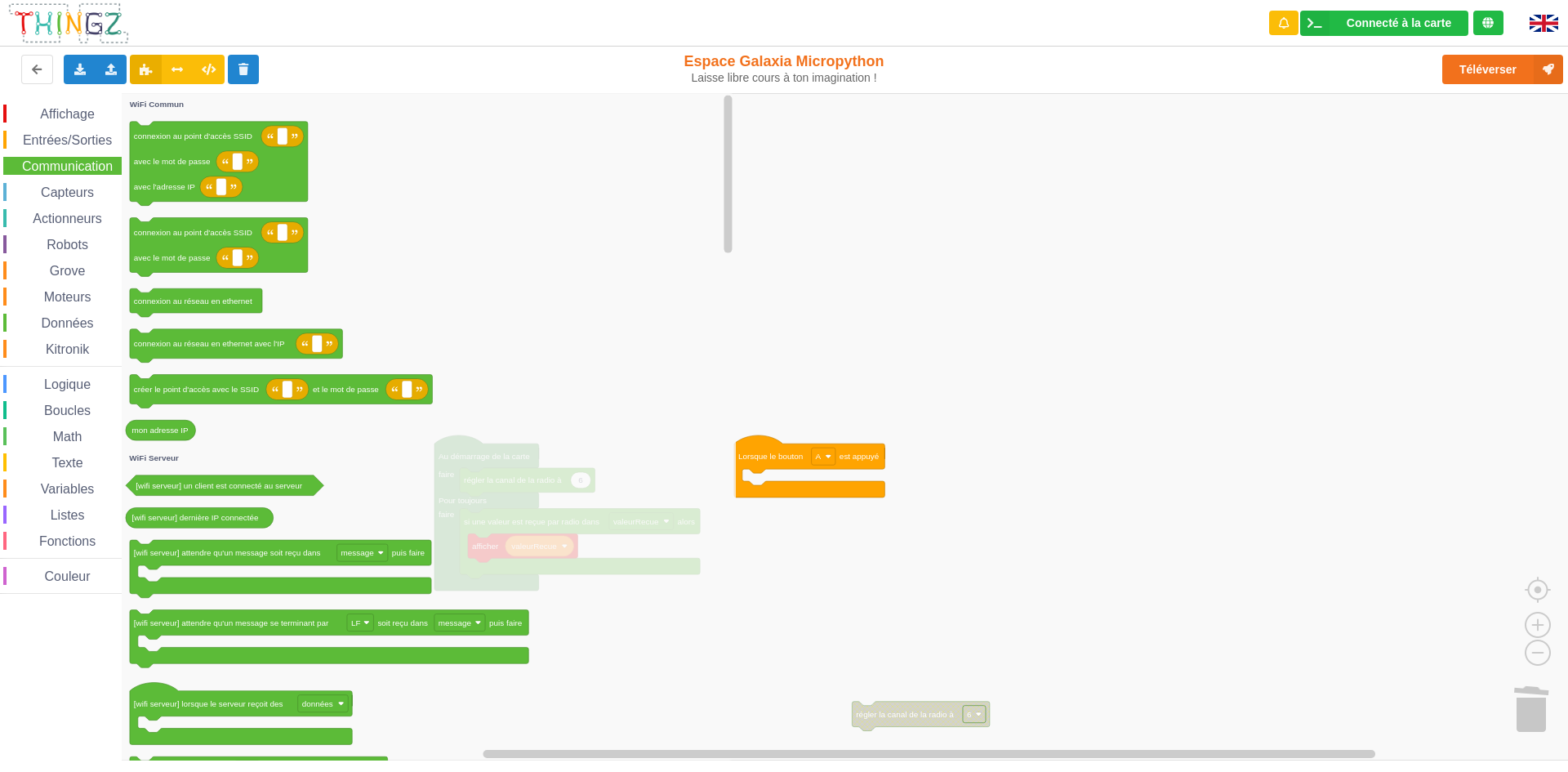
click at [1013, 309] on rect "Espace de travail de Blocky" at bounding box center [789, 426] width 1579 height 667
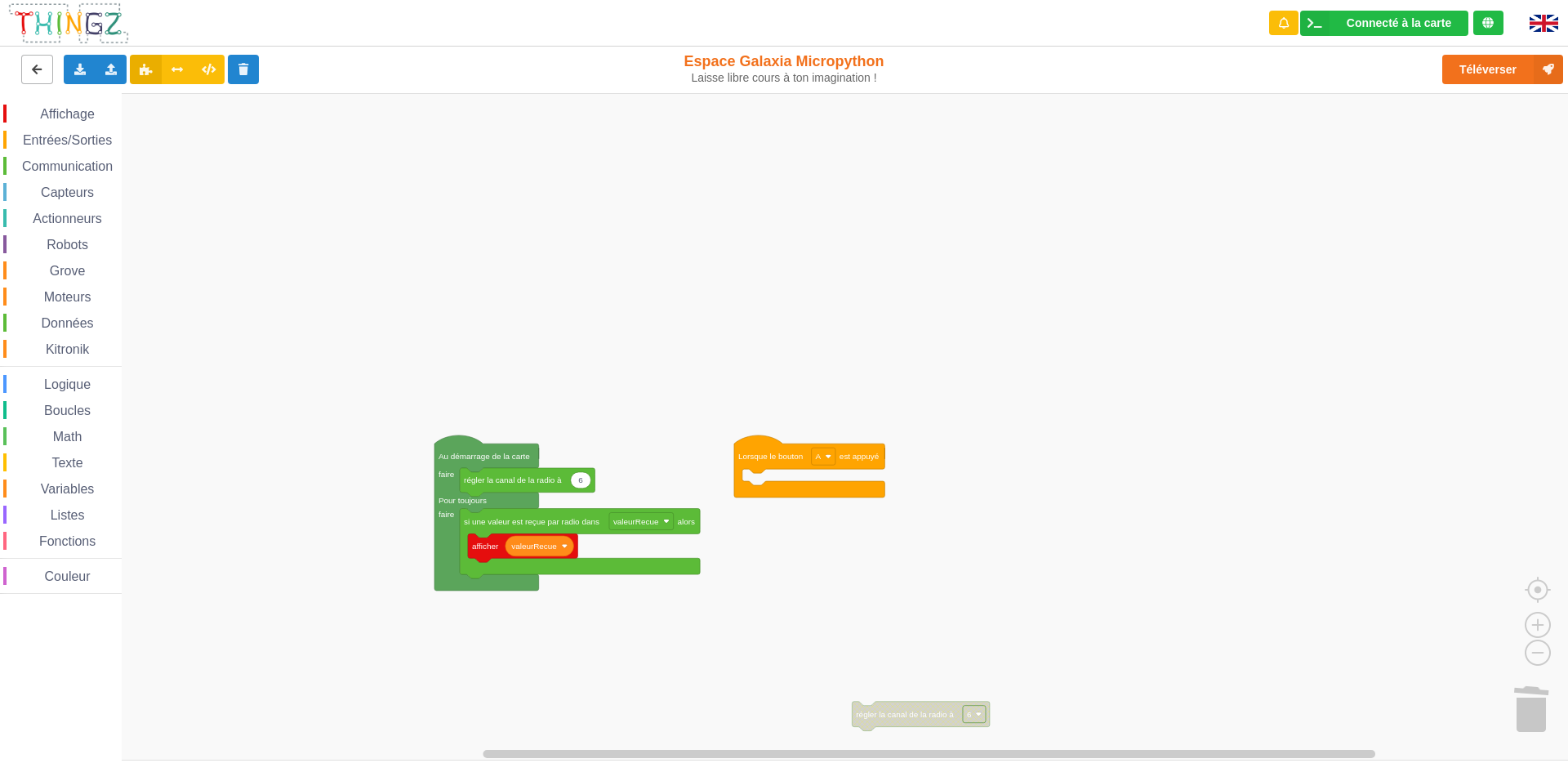
click at [31, 69] on icon at bounding box center [37, 68] width 14 height 9
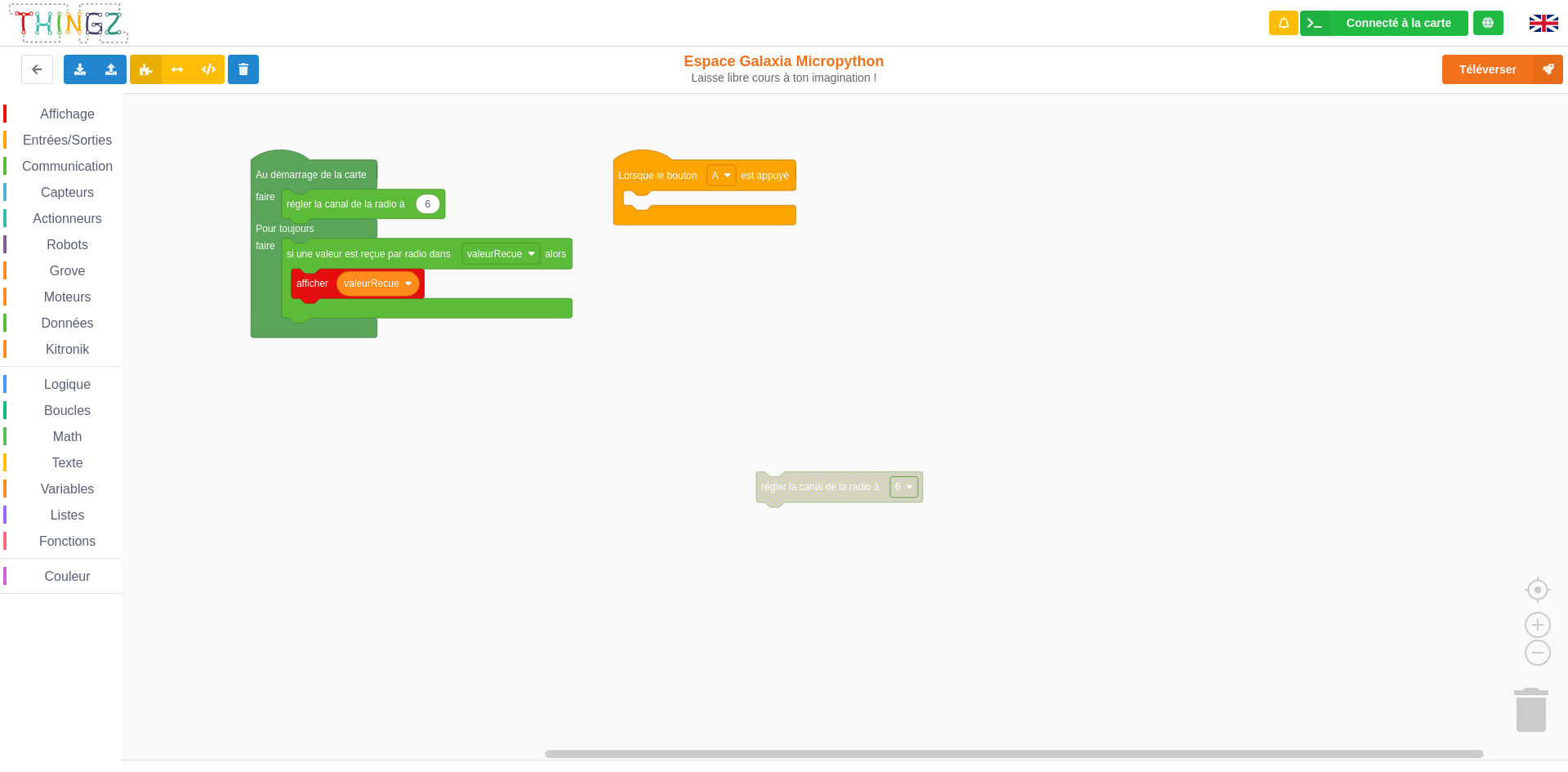
click at [769, 195] on rect "Espace de travail de Blocky" at bounding box center [789, 426] width 1579 height 667
click at [95, 68] on div "Importer un assemblage de blocs Importer du code Python" at bounding box center [111, 70] width 32 height 29
click at [120, 98] on icon at bounding box center [126, 99] width 14 height 11
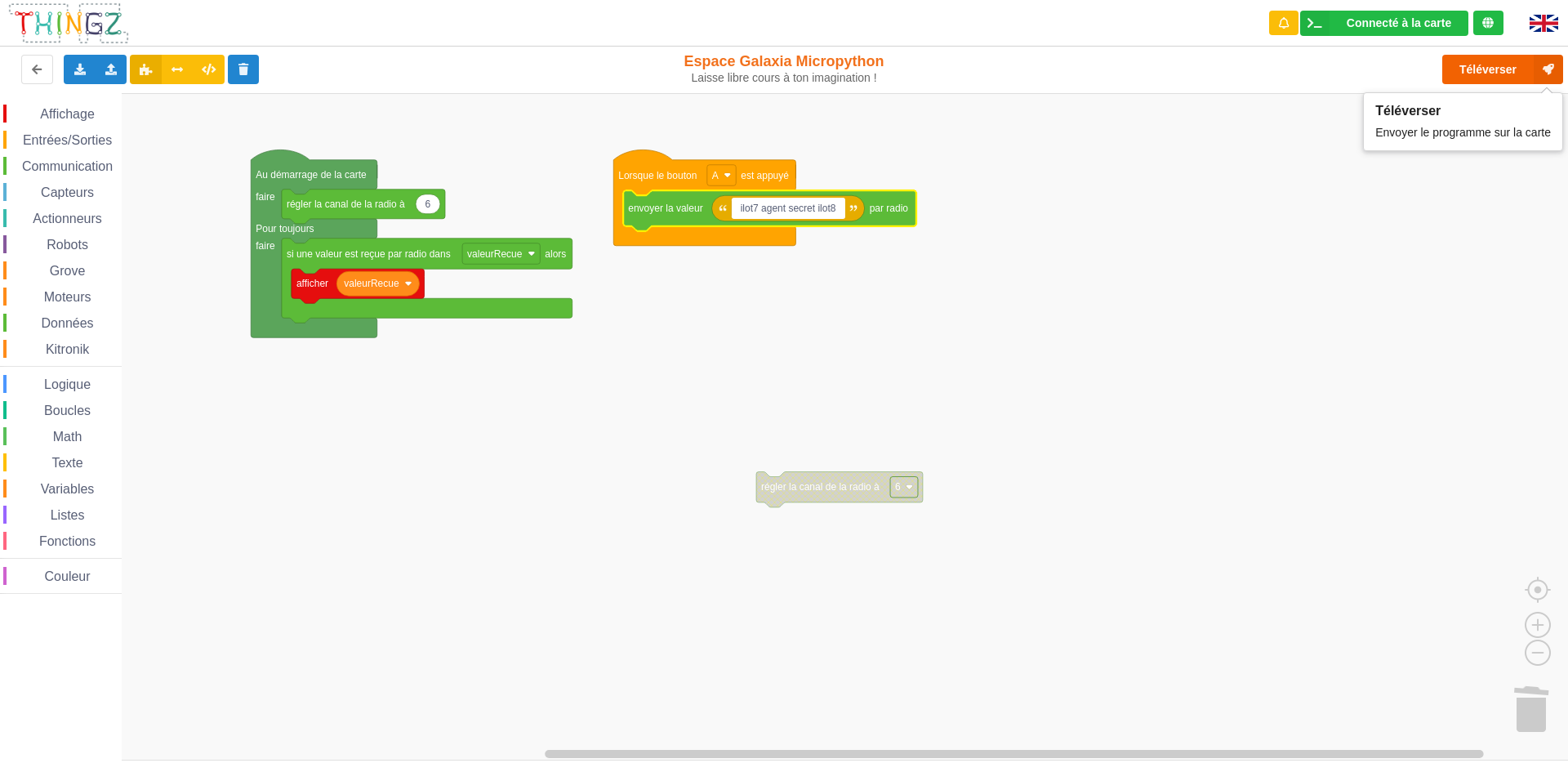
type input "ilot7 agent secret ilot8"
click at [1511, 74] on button "Téléverser" at bounding box center [1503, 70] width 121 height 29
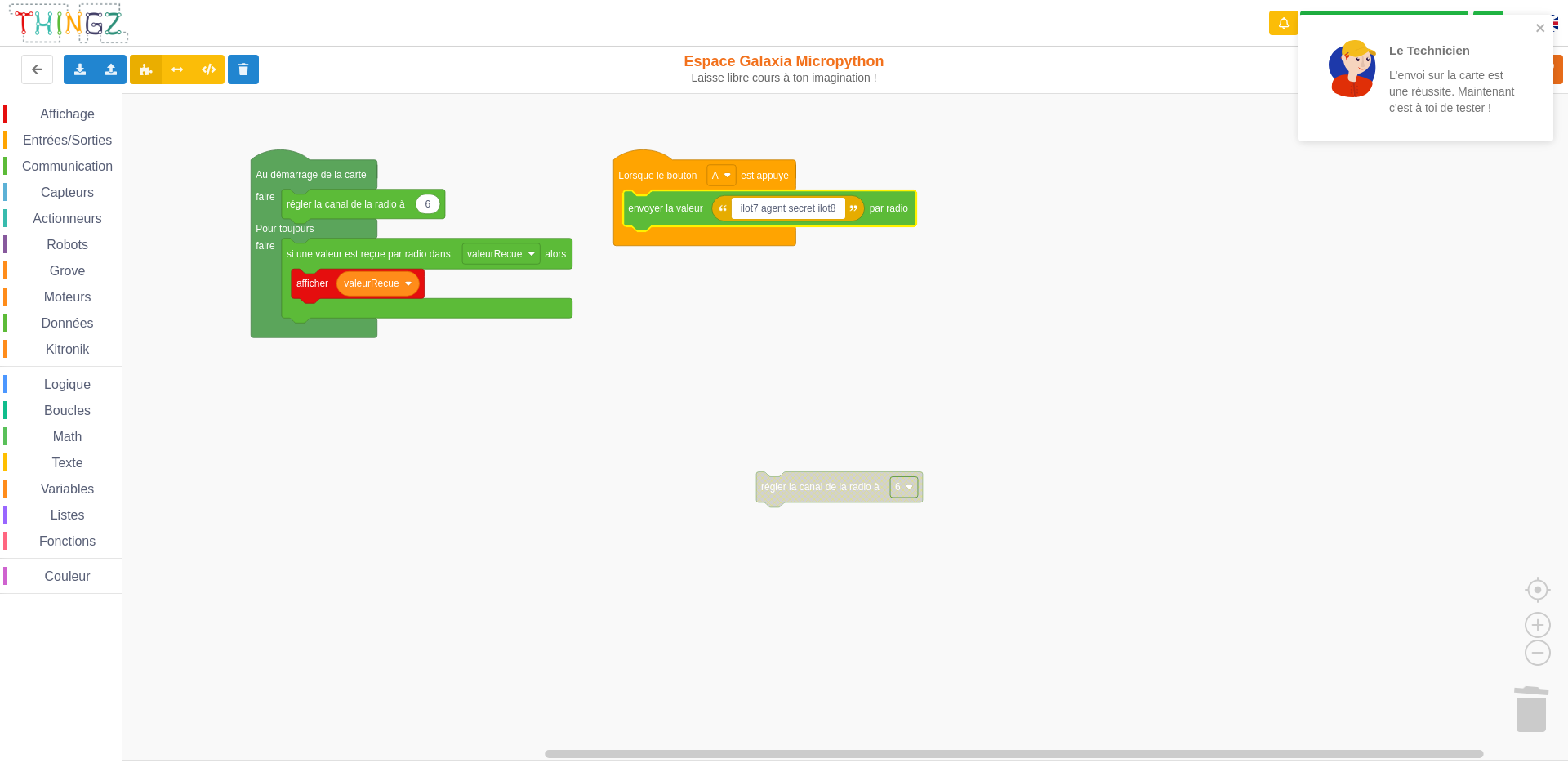
click at [1534, 16] on div "Le Technicien L'envoi sur la carte est une réussite. Maintenant c'est à toi de …" at bounding box center [1425, 77] width 254 height 126
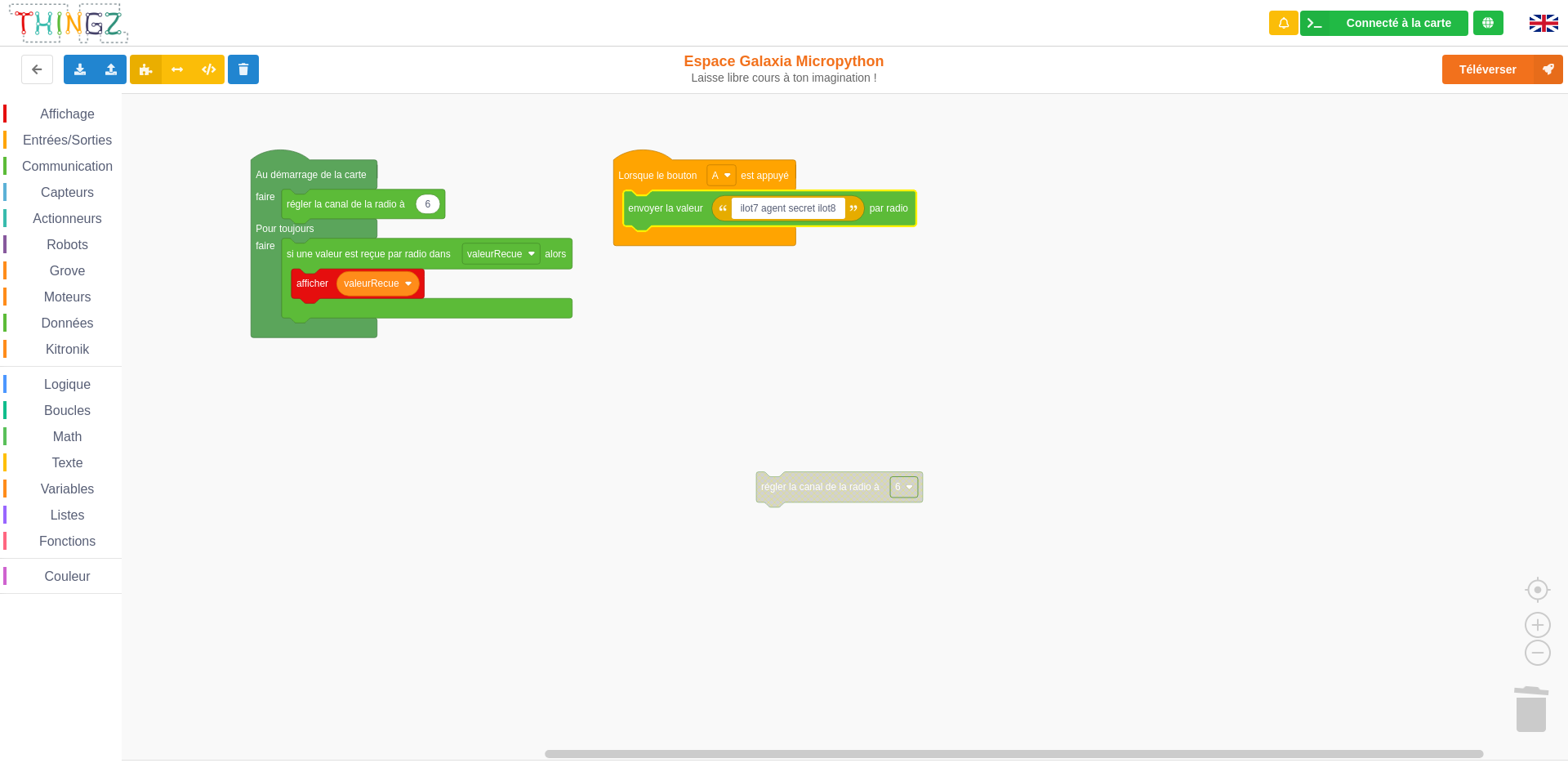
click at [1525, 66] on div "Le Technicien L'envoi sur la carte est une réussite. Maintenant c'est à toi de …" at bounding box center [784, 375] width 1590 height 772
click at [758, 205] on input "ilot7 agent secret ilot8" at bounding box center [788, 208] width 113 height 21
